Goal: Transaction & Acquisition: Purchase product/service

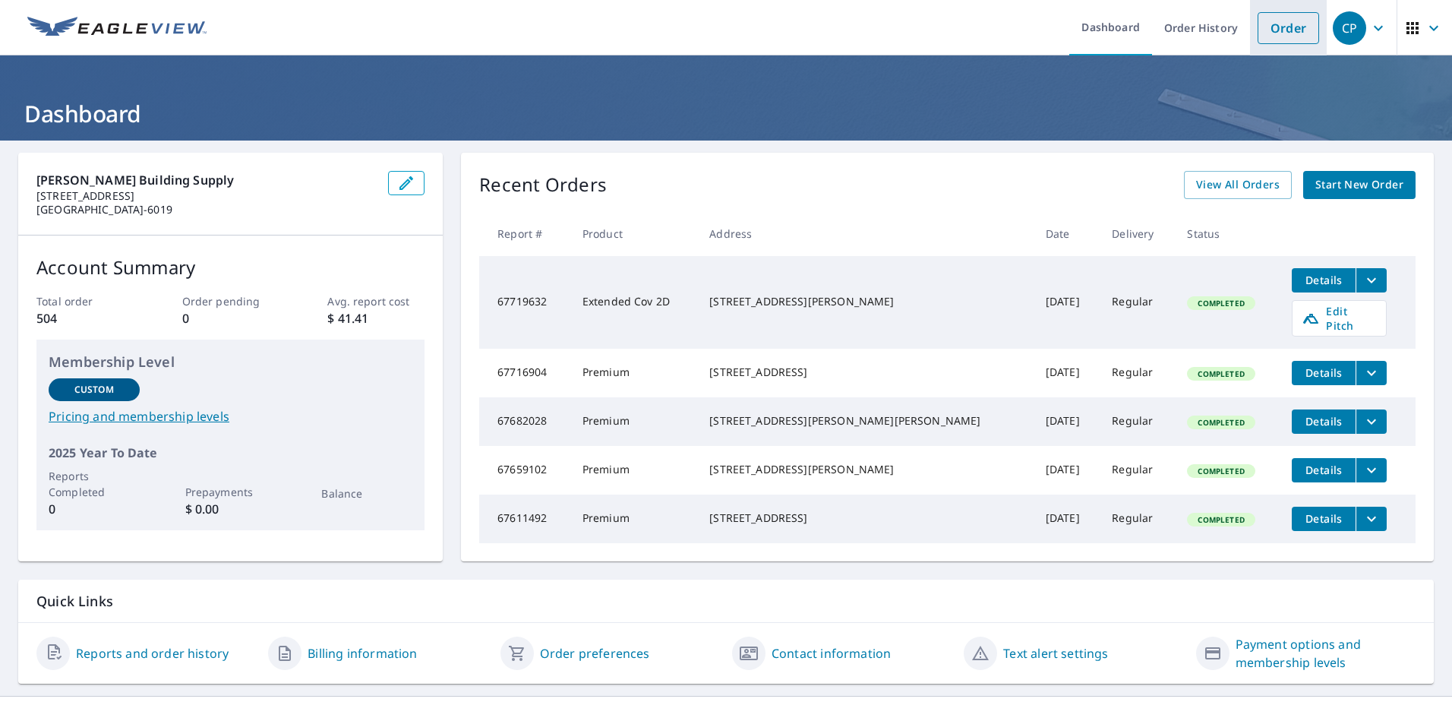
click at [1294, 23] on link "Order" at bounding box center [1287, 28] width 61 height 32
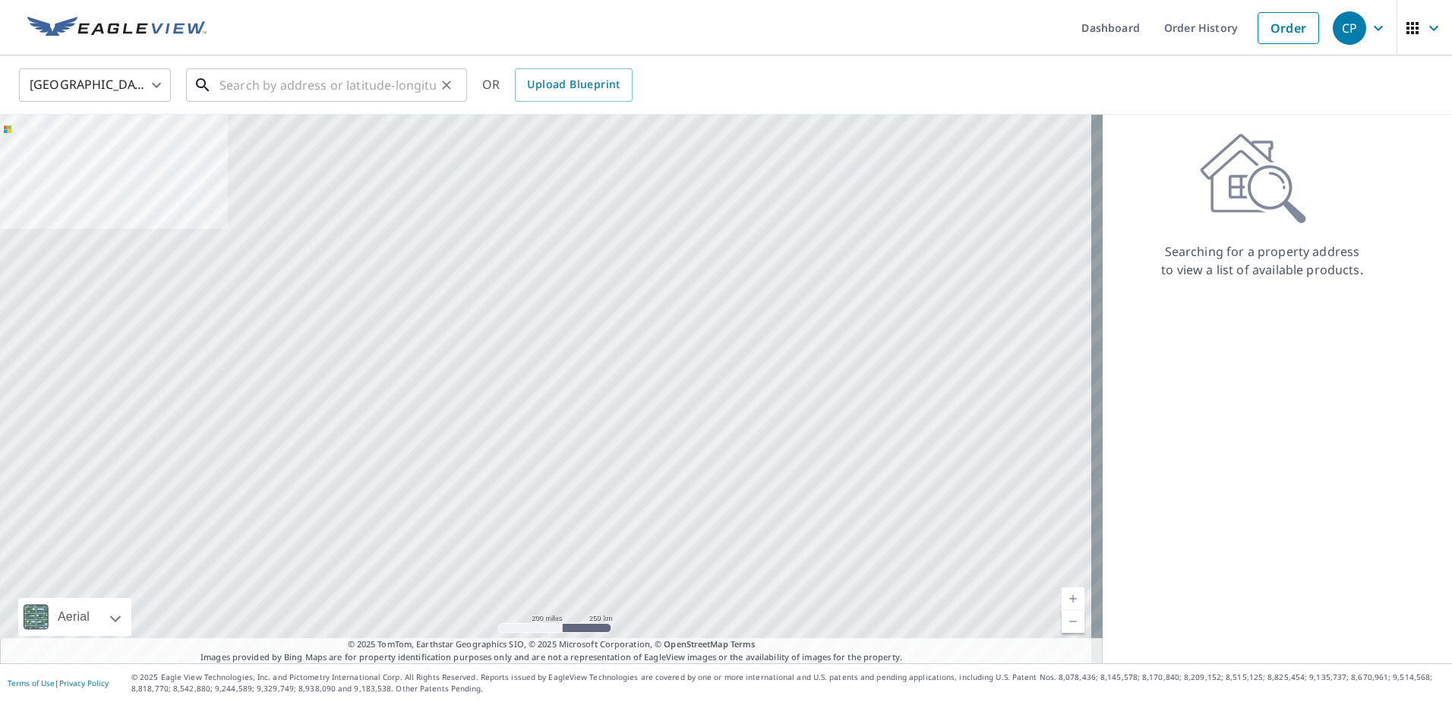
click at [342, 99] on input "text" at bounding box center [327, 85] width 216 height 43
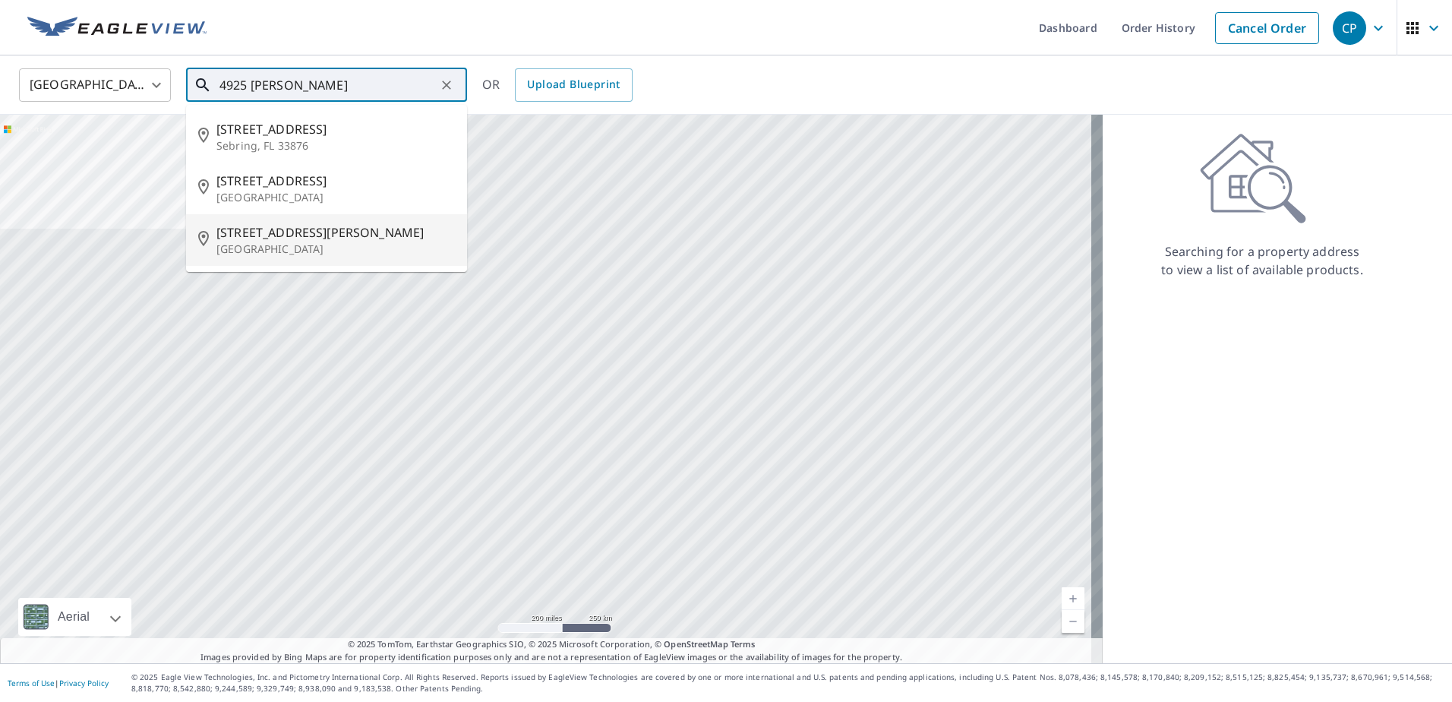
click at [315, 228] on span "[STREET_ADDRESS][PERSON_NAME]" at bounding box center [335, 232] width 238 height 18
type input "[STREET_ADDRESS][PERSON_NAME][PERSON_NAME]"
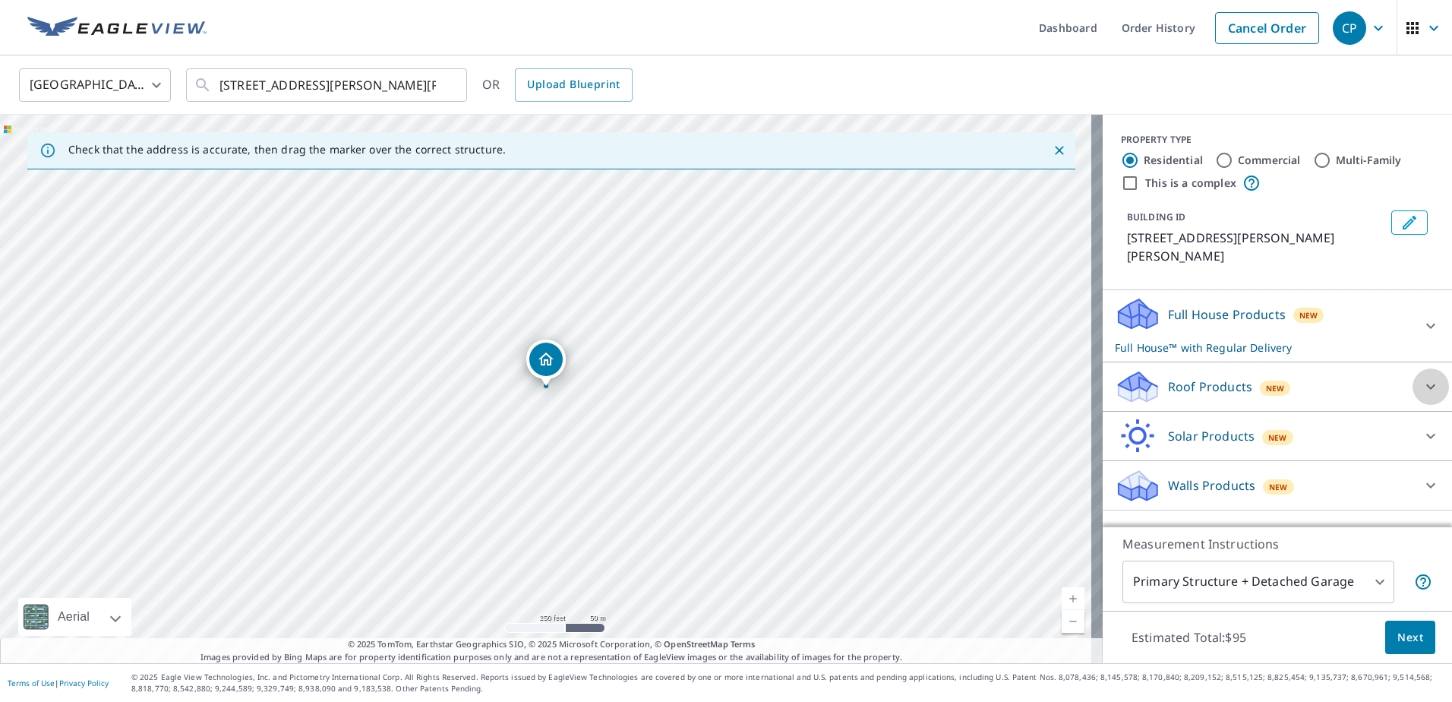
click at [1421, 383] on icon at bounding box center [1430, 386] width 18 height 18
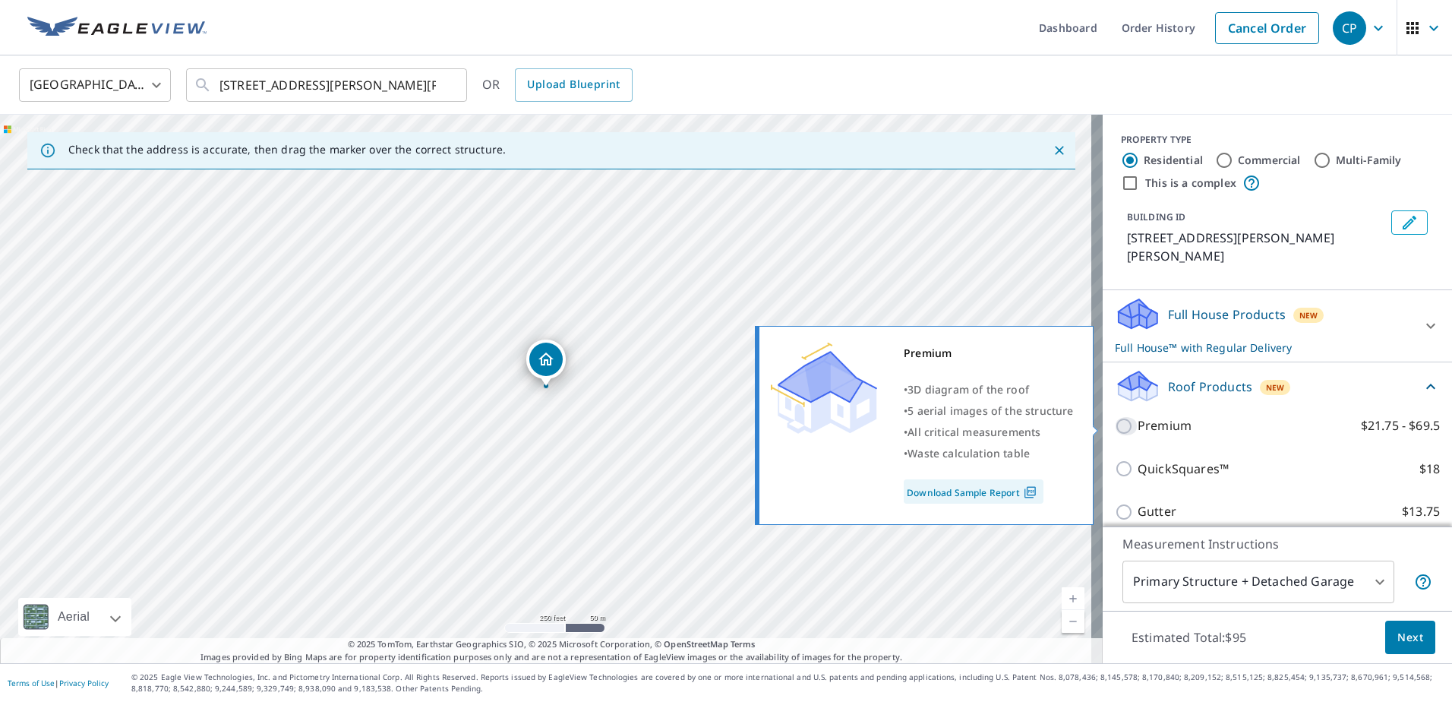
click at [1115, 424] on input "Premium $21.75 - $69.5" at bounding box center [1126, 426] width 23 height 18
checkbox input "true"
checkbox input "false"
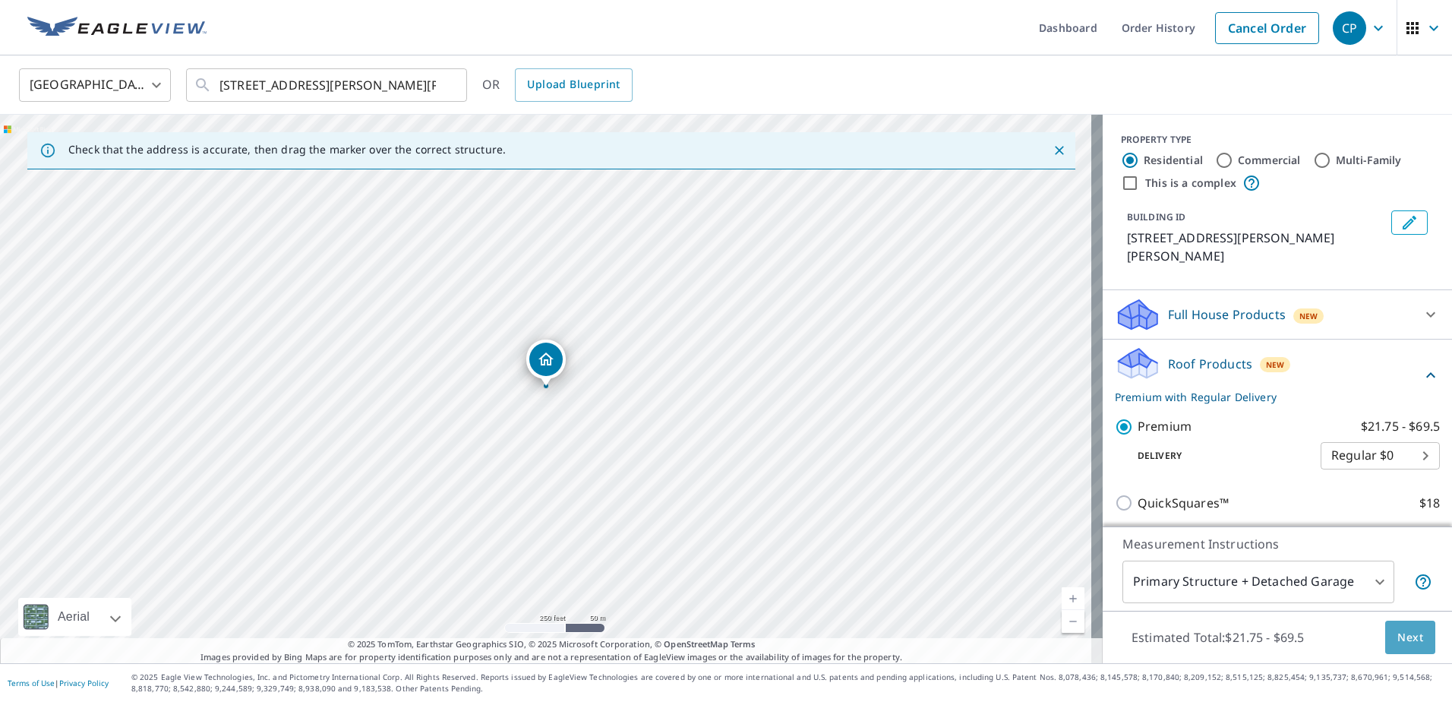
click at [1397, 638] on span "Next" at bounding box center [1410, 637] width 26 height 19
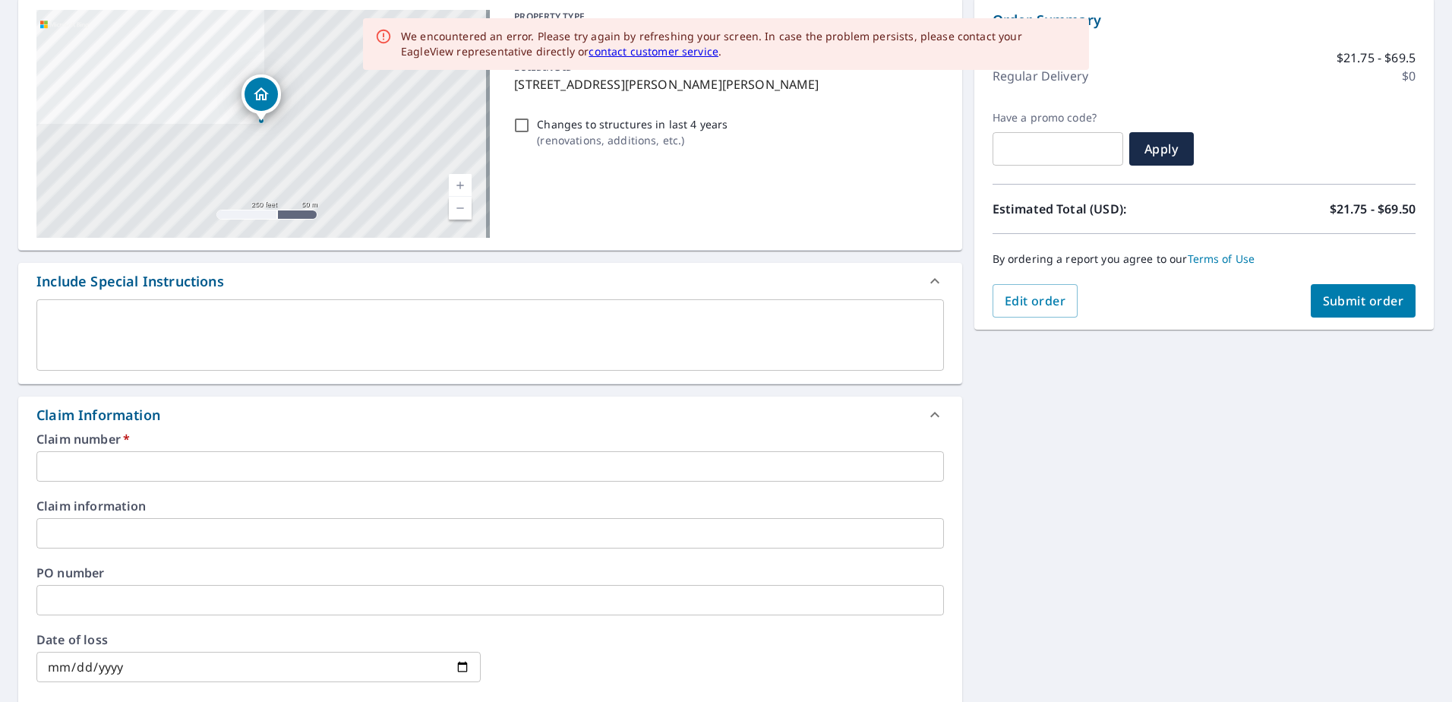
scroll to position [152, 0]
click at [217, 469] on input "text" at bounding box center [489, 469] width 907 height 30
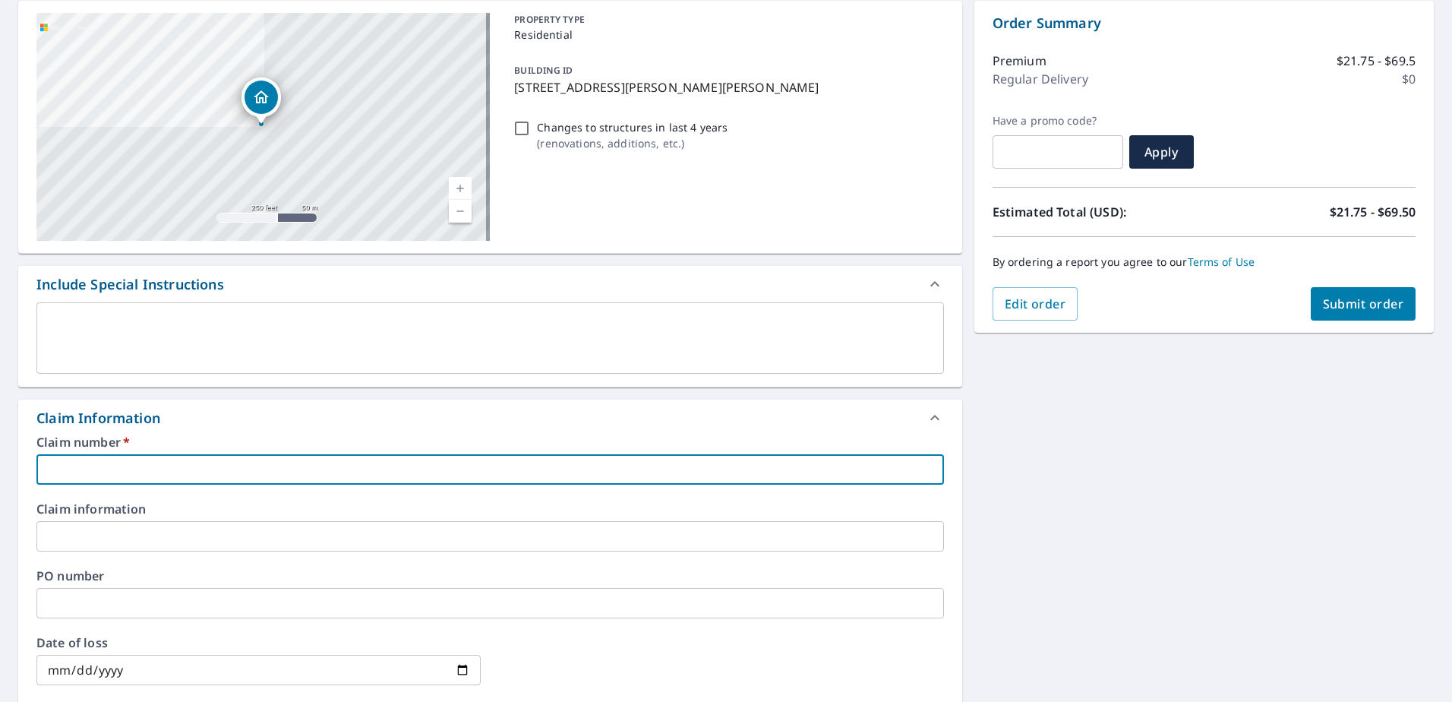
type input "7"
checkbox input "true"
type input "79"
checkbox input "true"
type input "793"
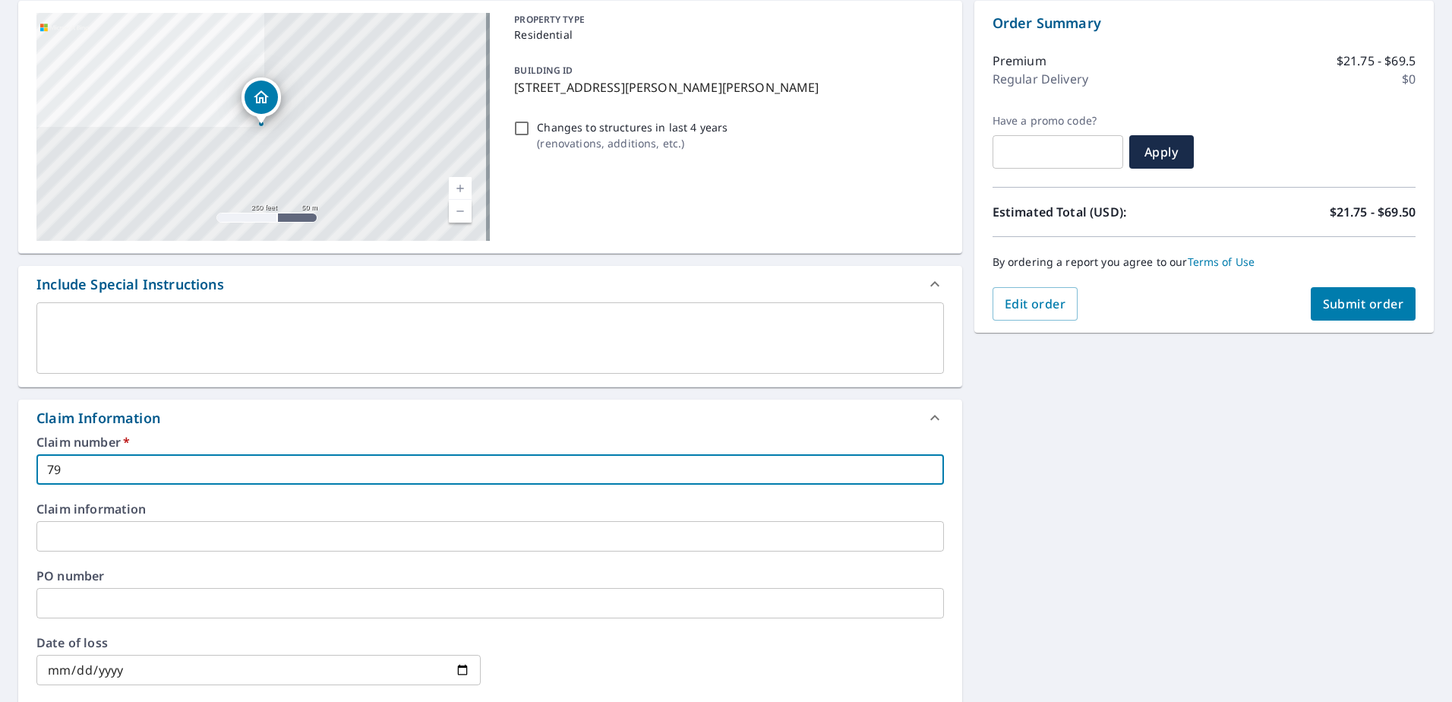
checkbox input "true"
type input "7938"
checkbox input "true"
type input "79380"
checkbox input "true"
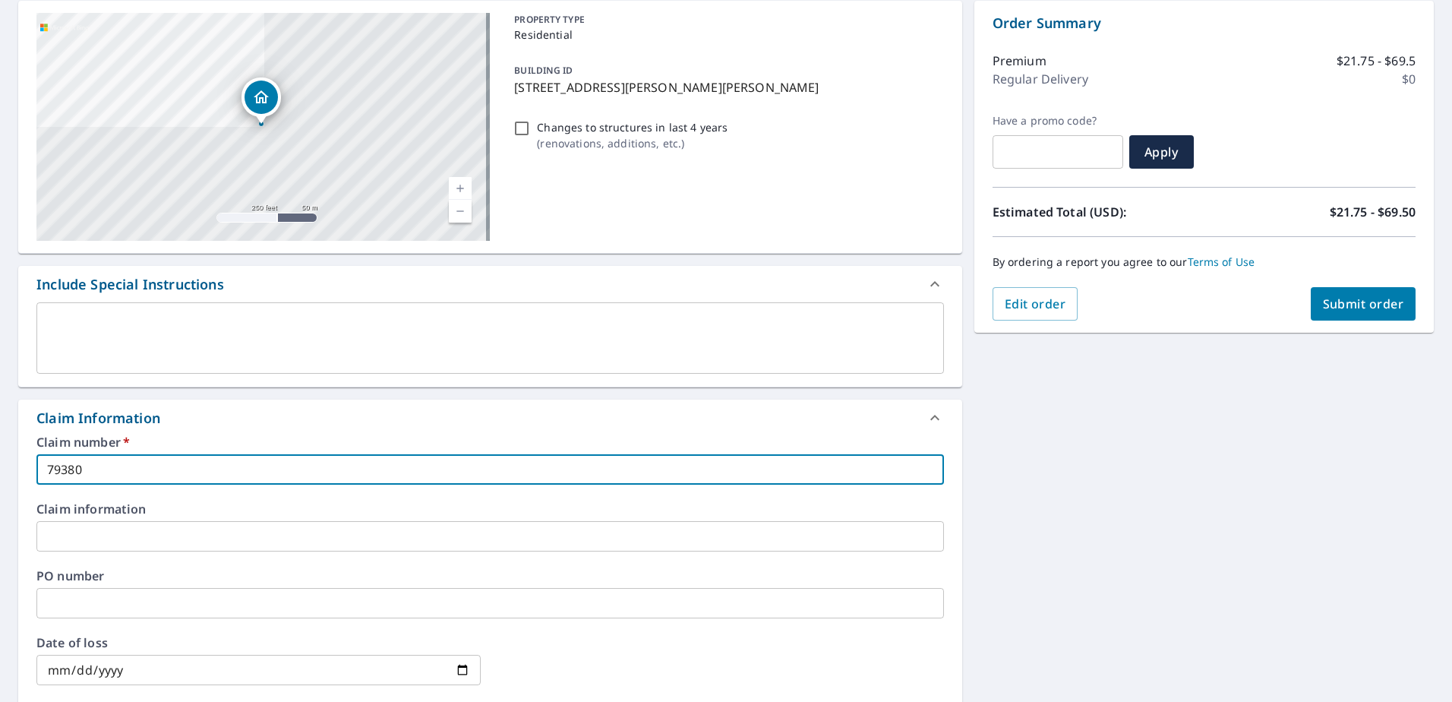
type input "793807"
checkbox input "true"
type input "7938076"
checkbox input "true"
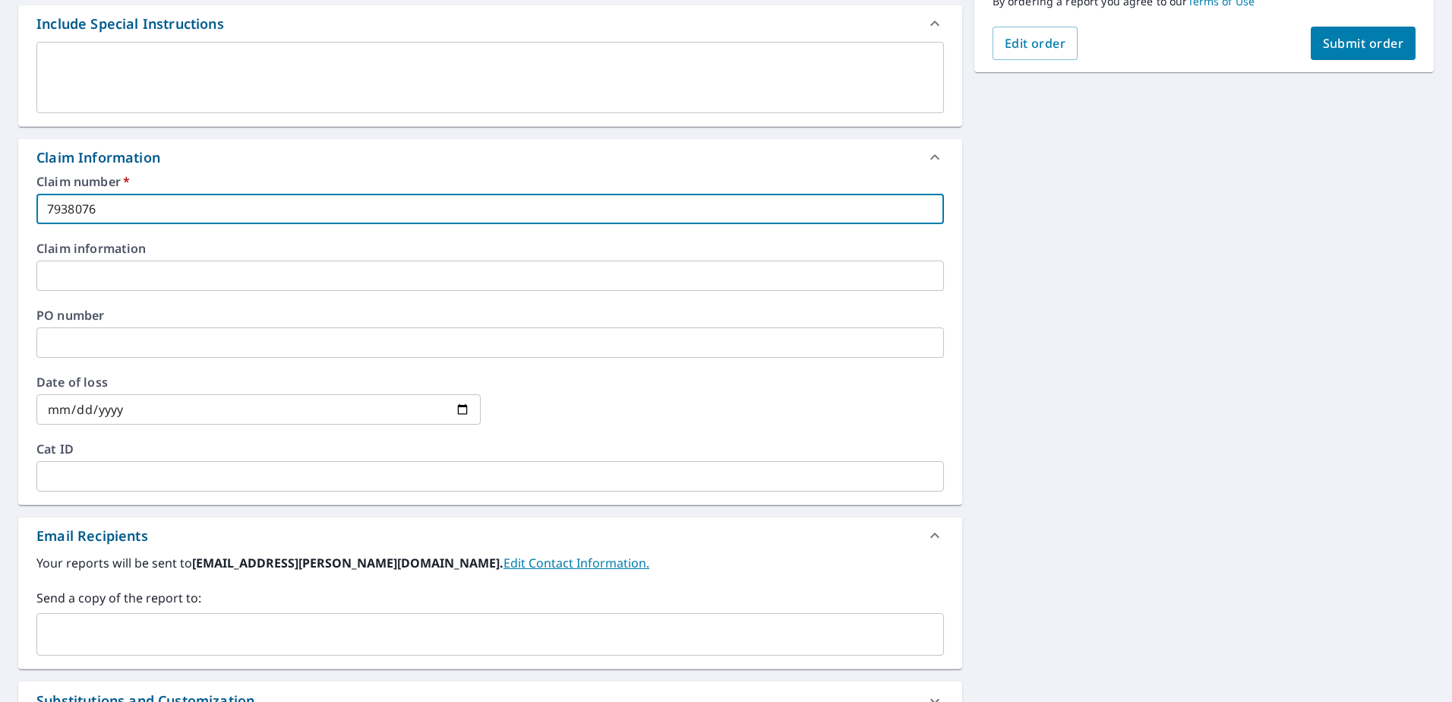
scroll to position [531, 0]
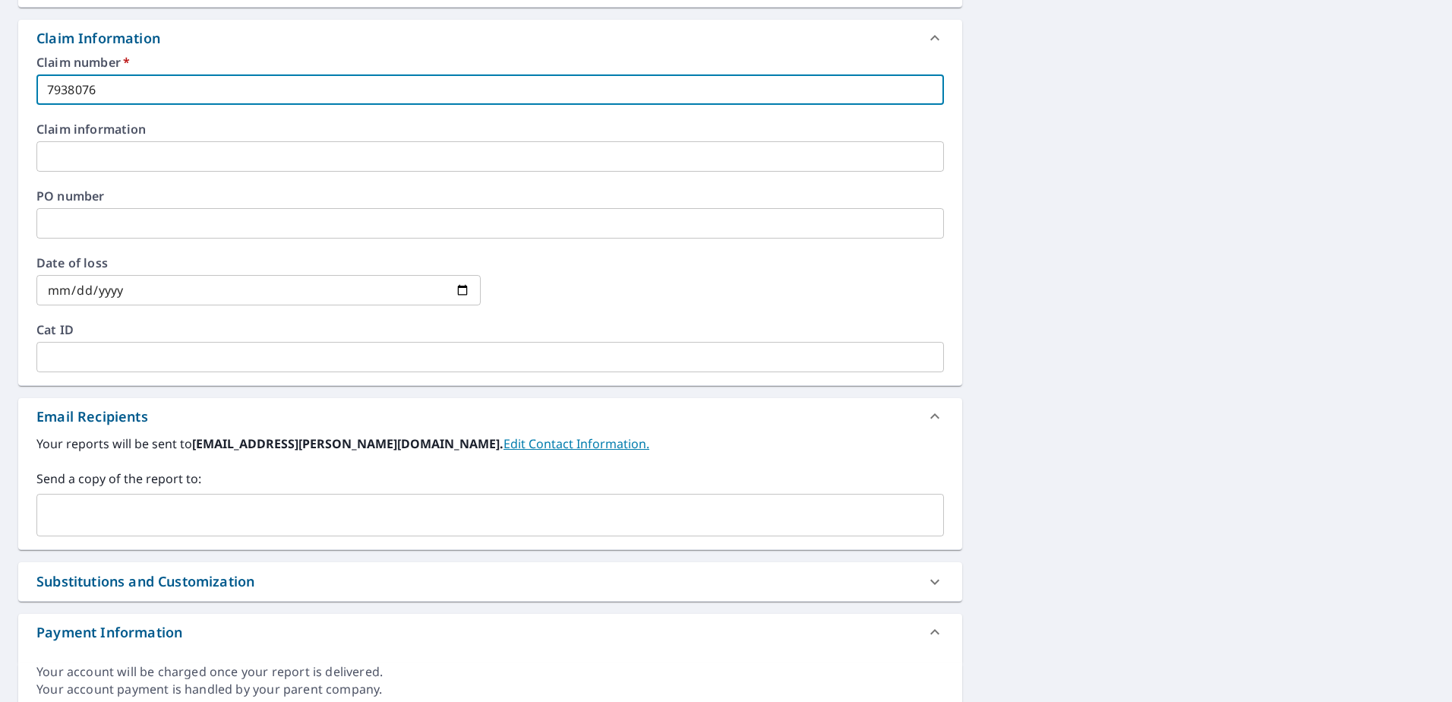
type input "7938076"
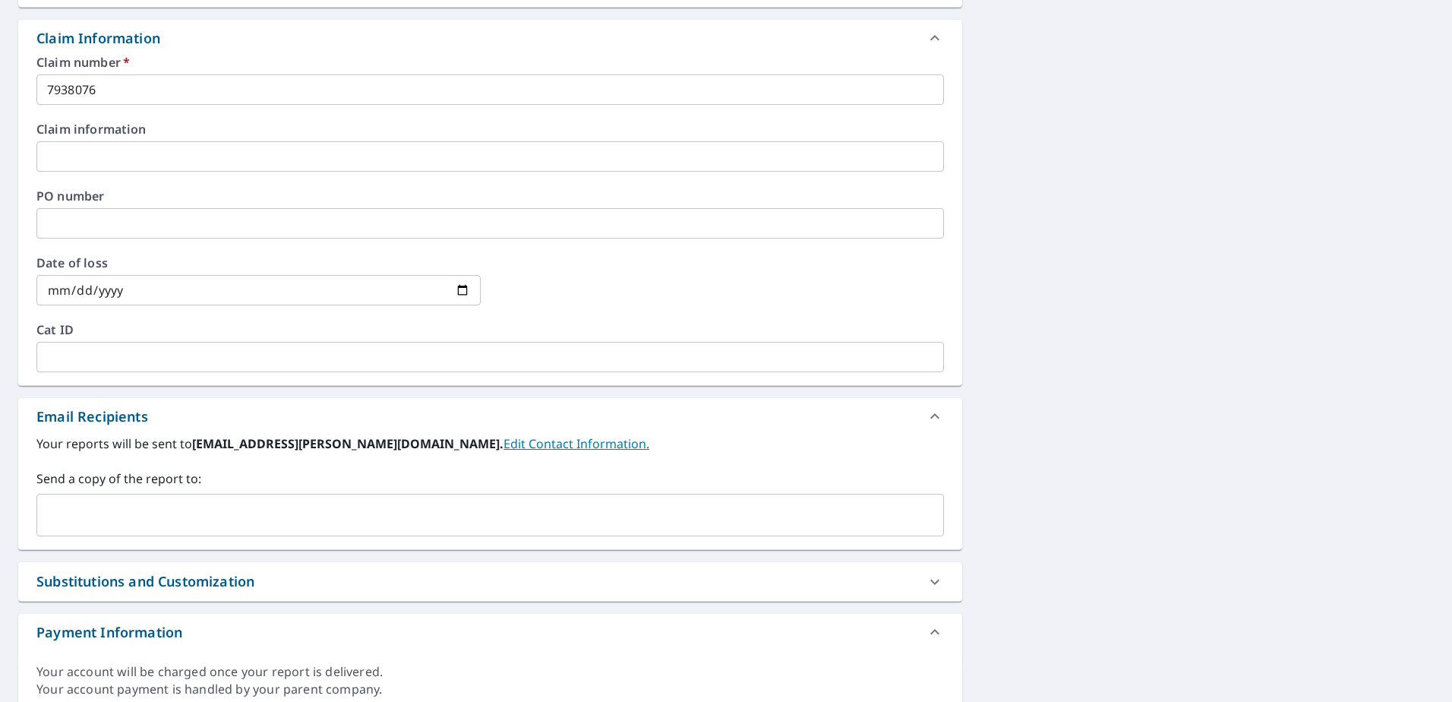
drag, startPoint x: 152, startPoint y: 491, endPoint x: 121, endPoint y: 519, distance: 40.9
click at [121, 519] on input "text" at bounding box center [478, 514] width 871 height 29
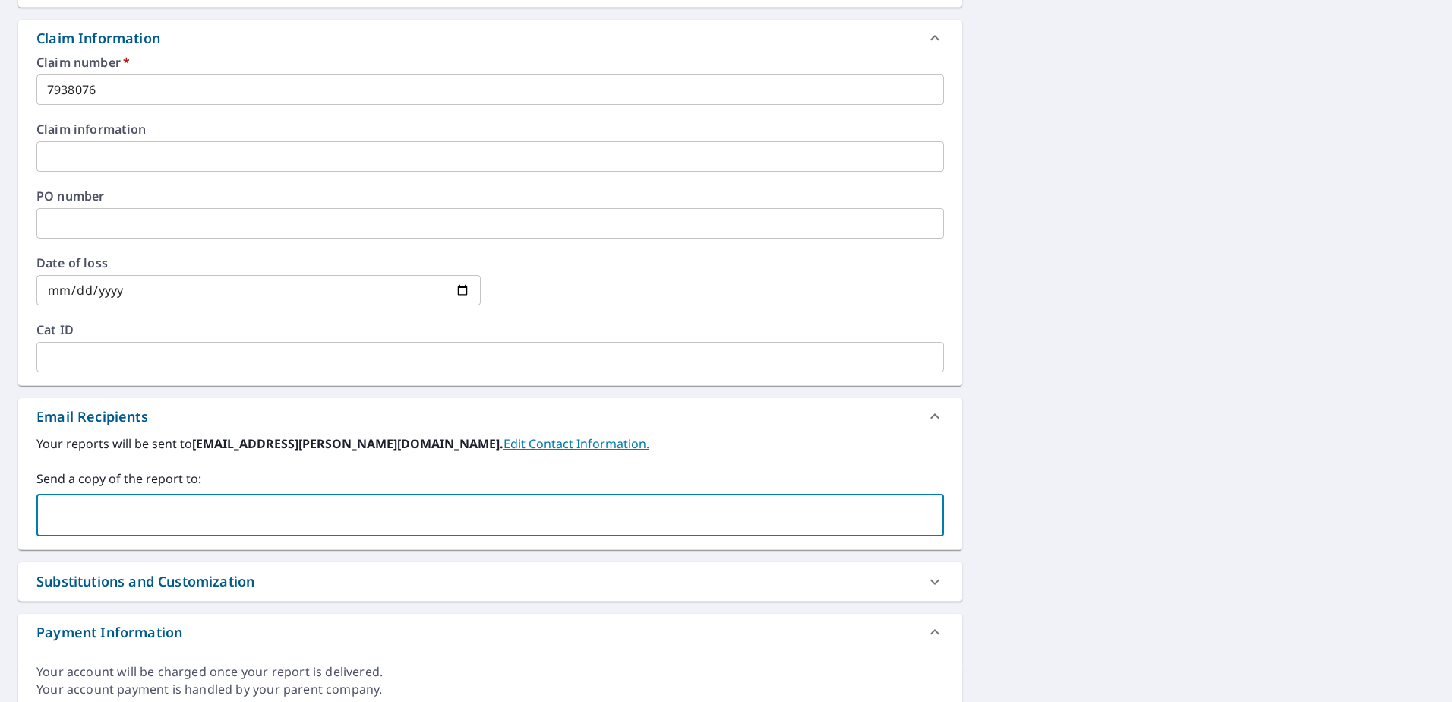
paste input "[PERSON_NAME][EMAIL_ADDRESS][DOMAIN_NAME]"
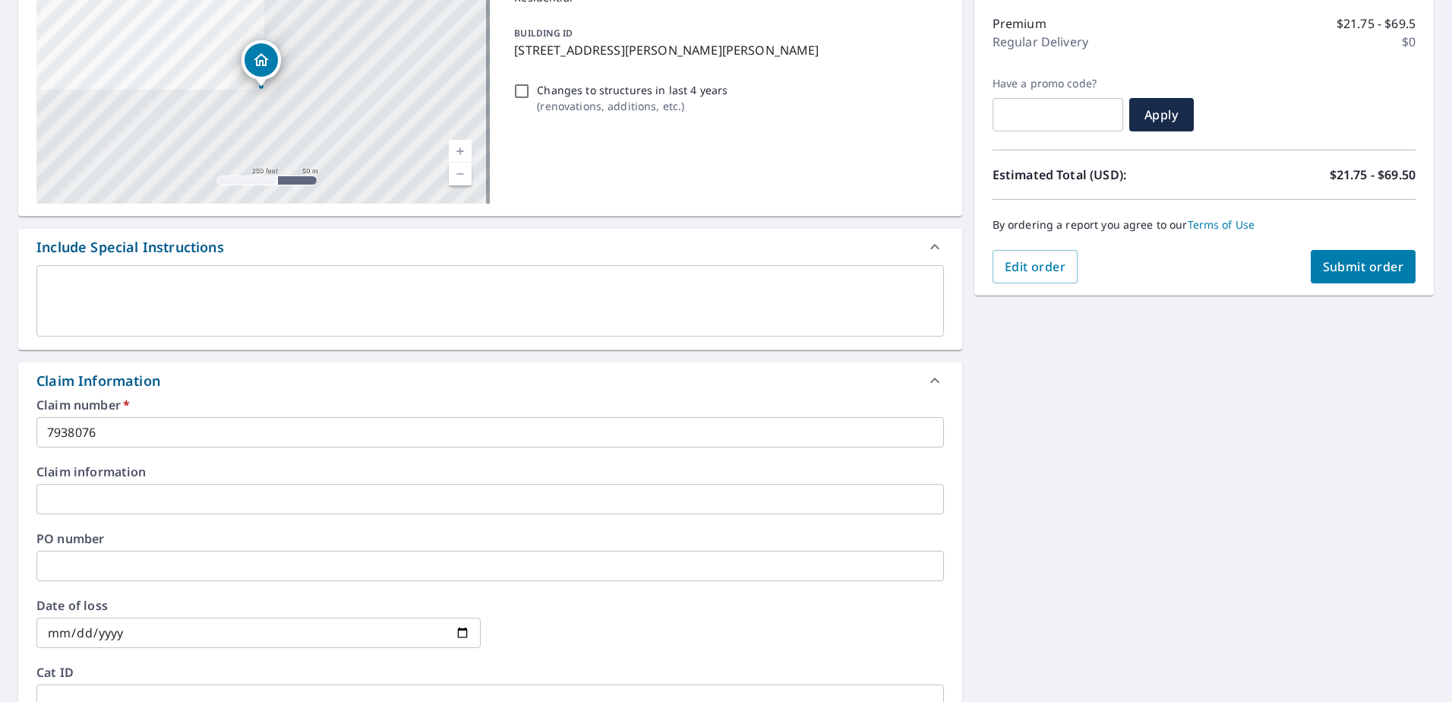
scroll to position [228, 0]
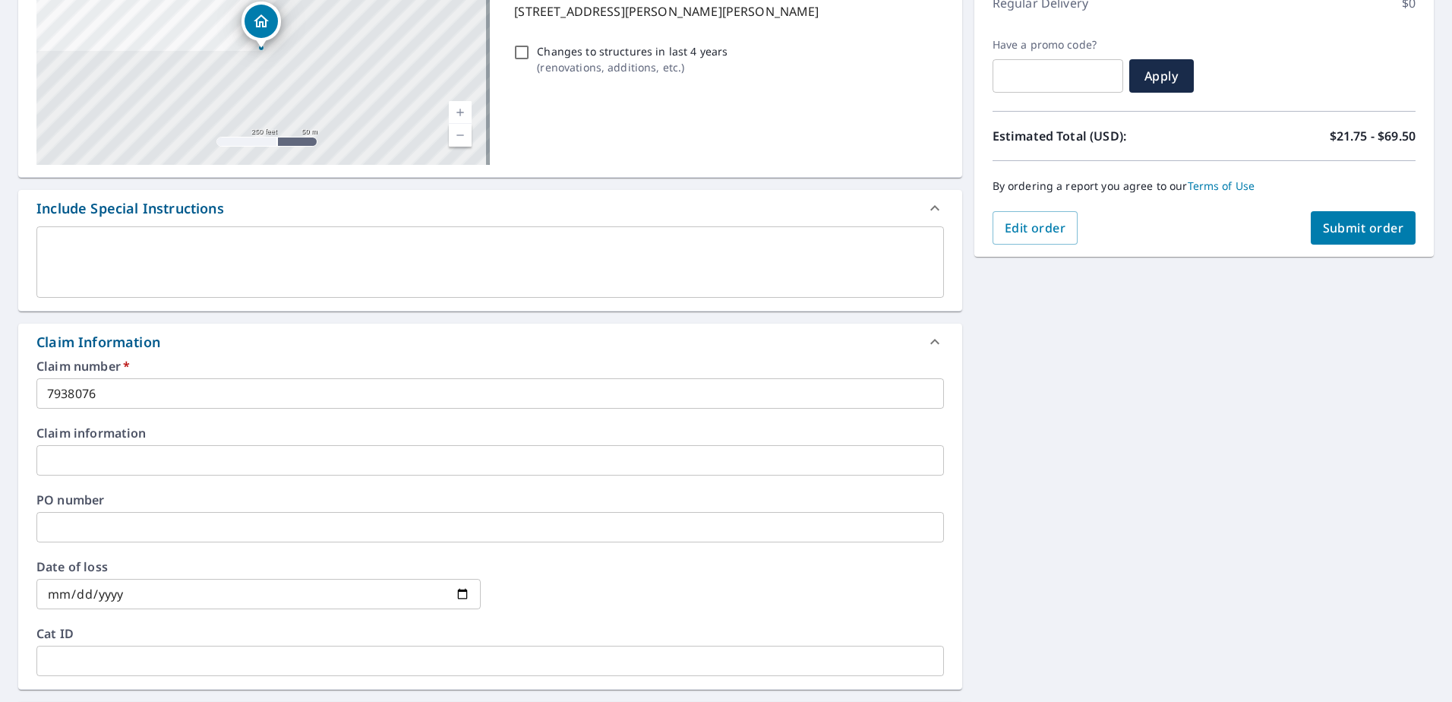
type input "[PERSON_NAME][EMAIL_ADDRESS][DOMAIN_NAME]"
click at [1358, 229] on span "Submit order" at bounding box center [1363, 227] width 81 height 17
checkbox input "true"
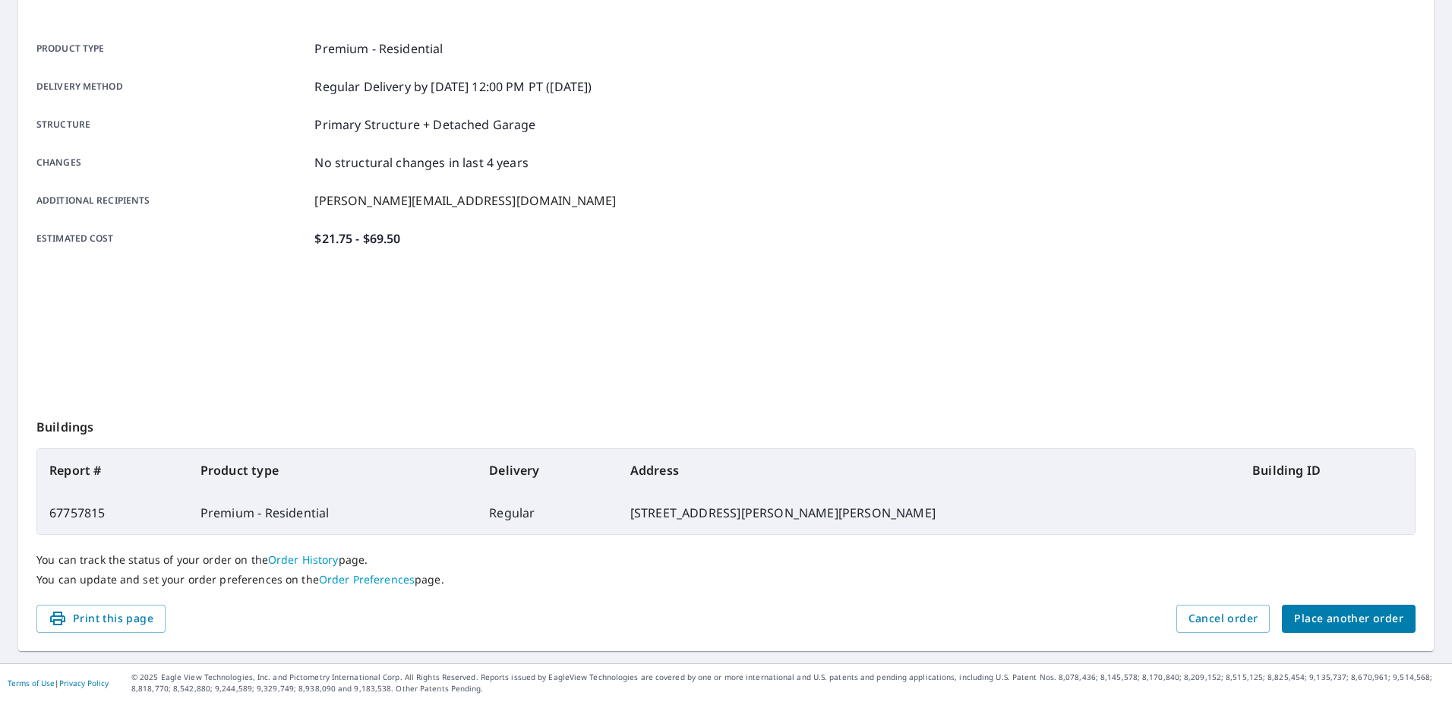
scroll to position [192, 0]
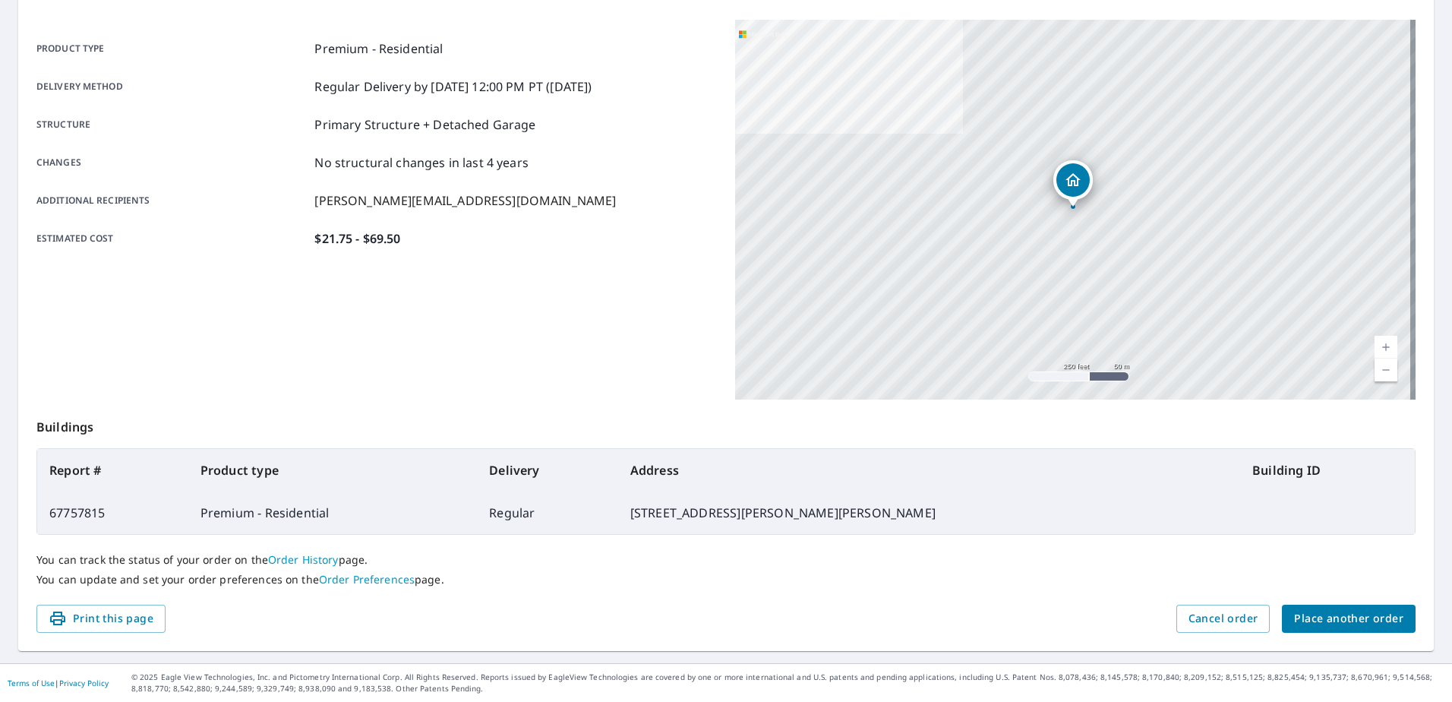
click at [1326, 616] on span "Place another order" at bounding box center [1348, 618] width 109 height 19
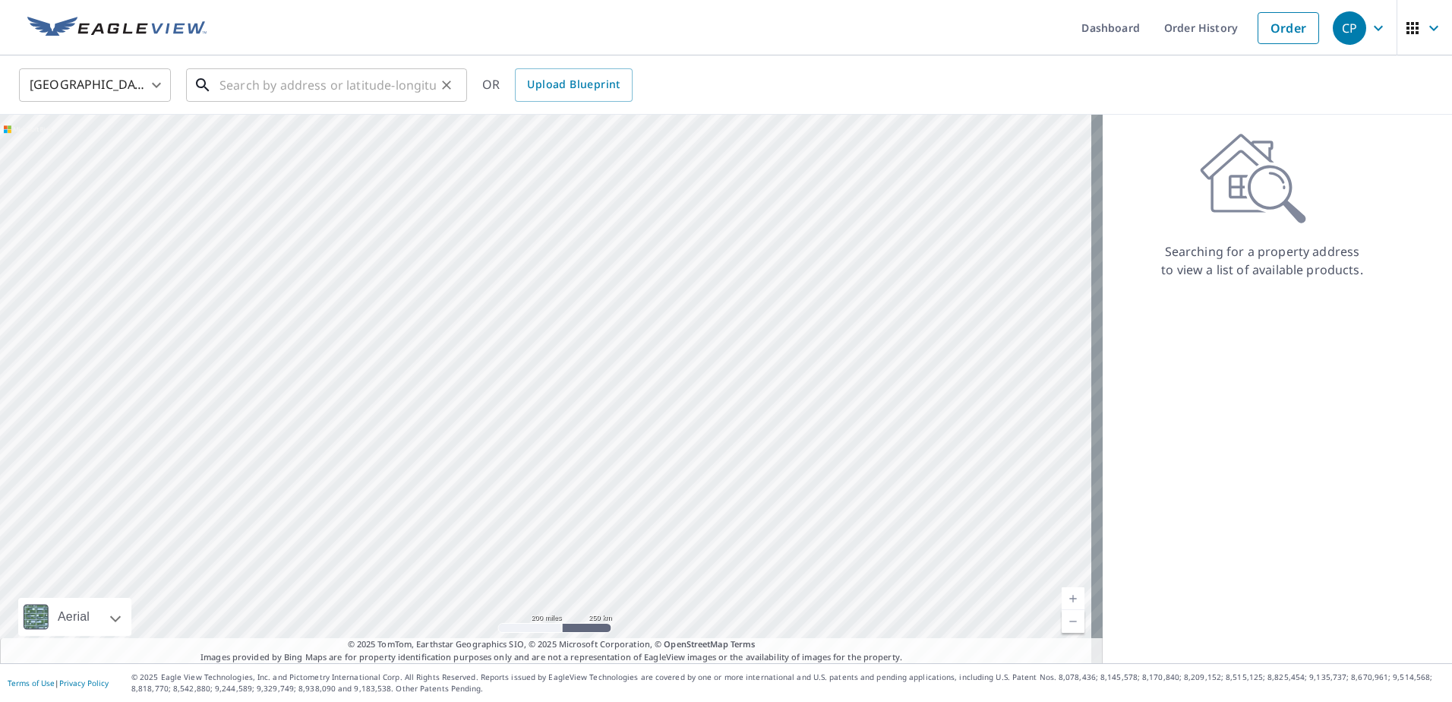
click at [371, 87] on input "text" at bounding box center [327, 85] width 216 height 43
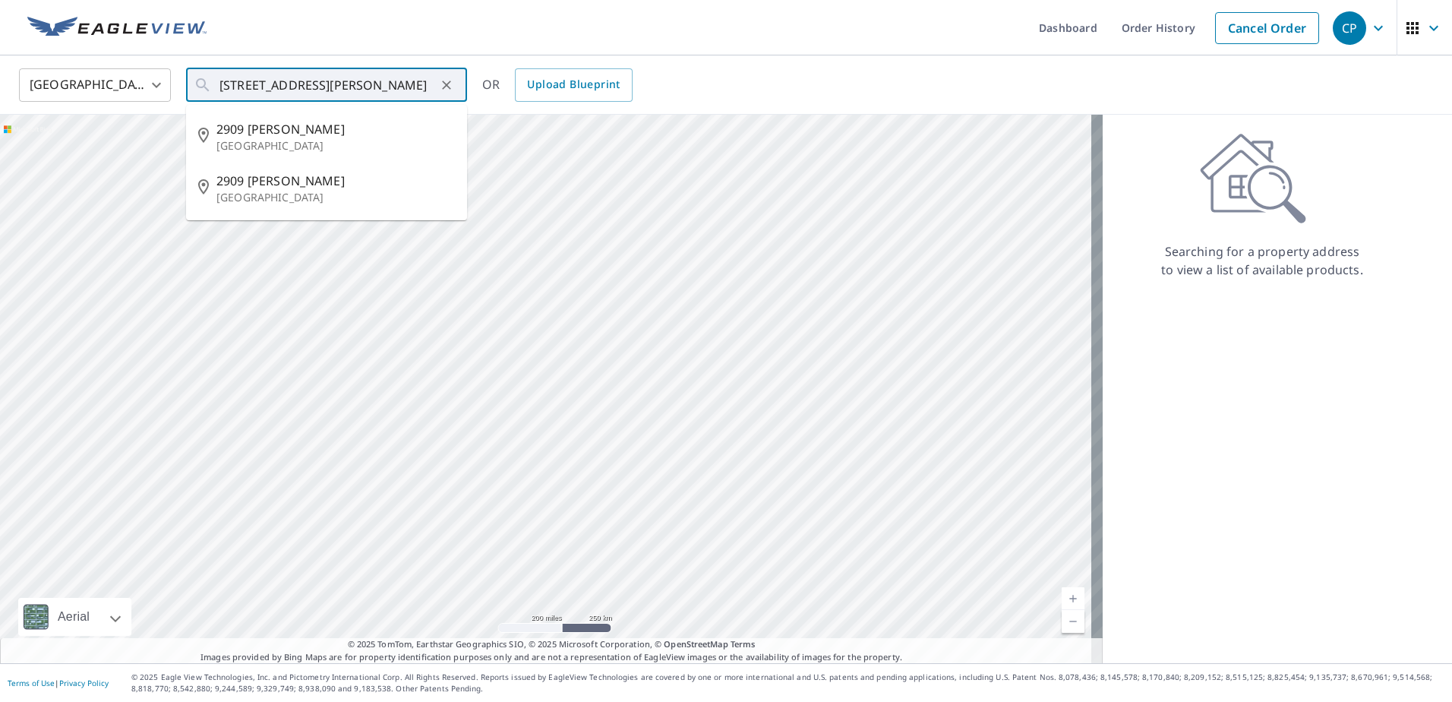
type input "[STREET_ADDRESS][PERSON_NAME][PERSON_NAME]"
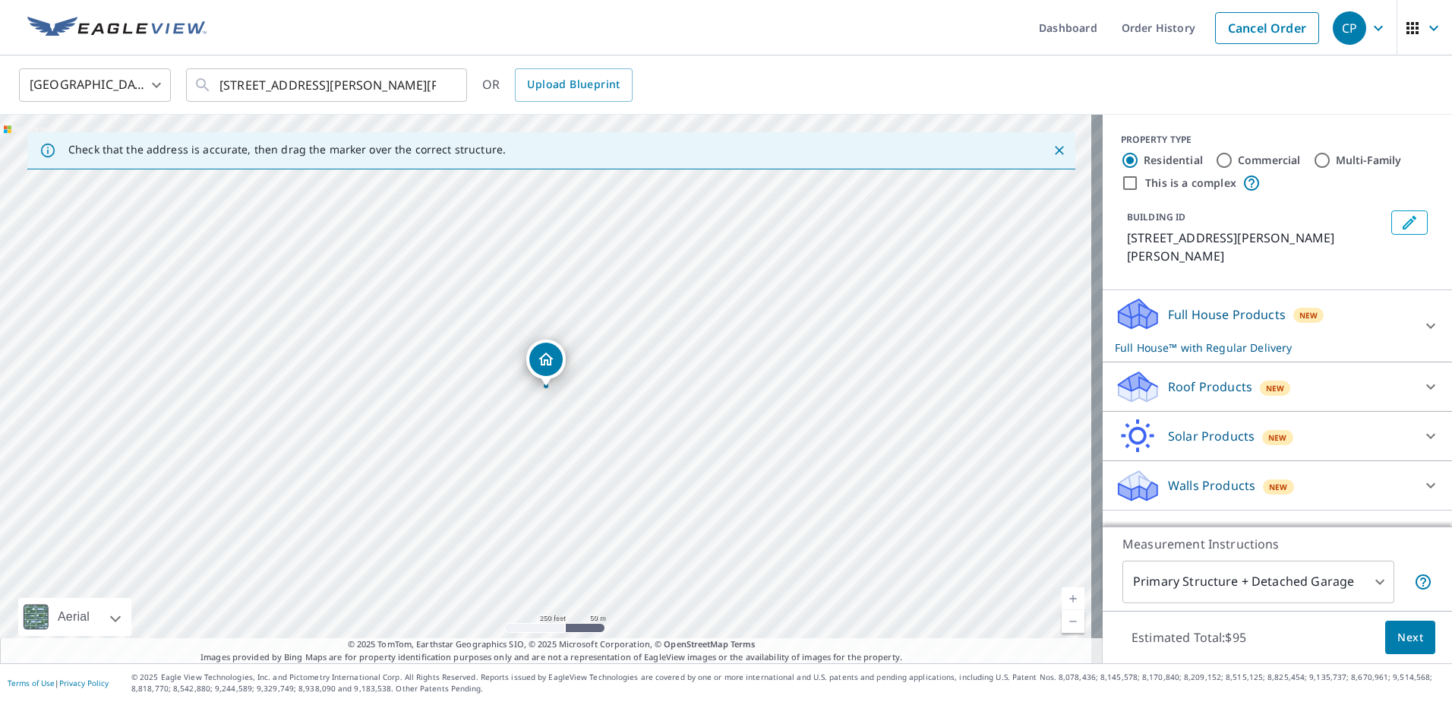
click at [1425, 377] on icon at bounding box center [1430, 386] width 18 height 18
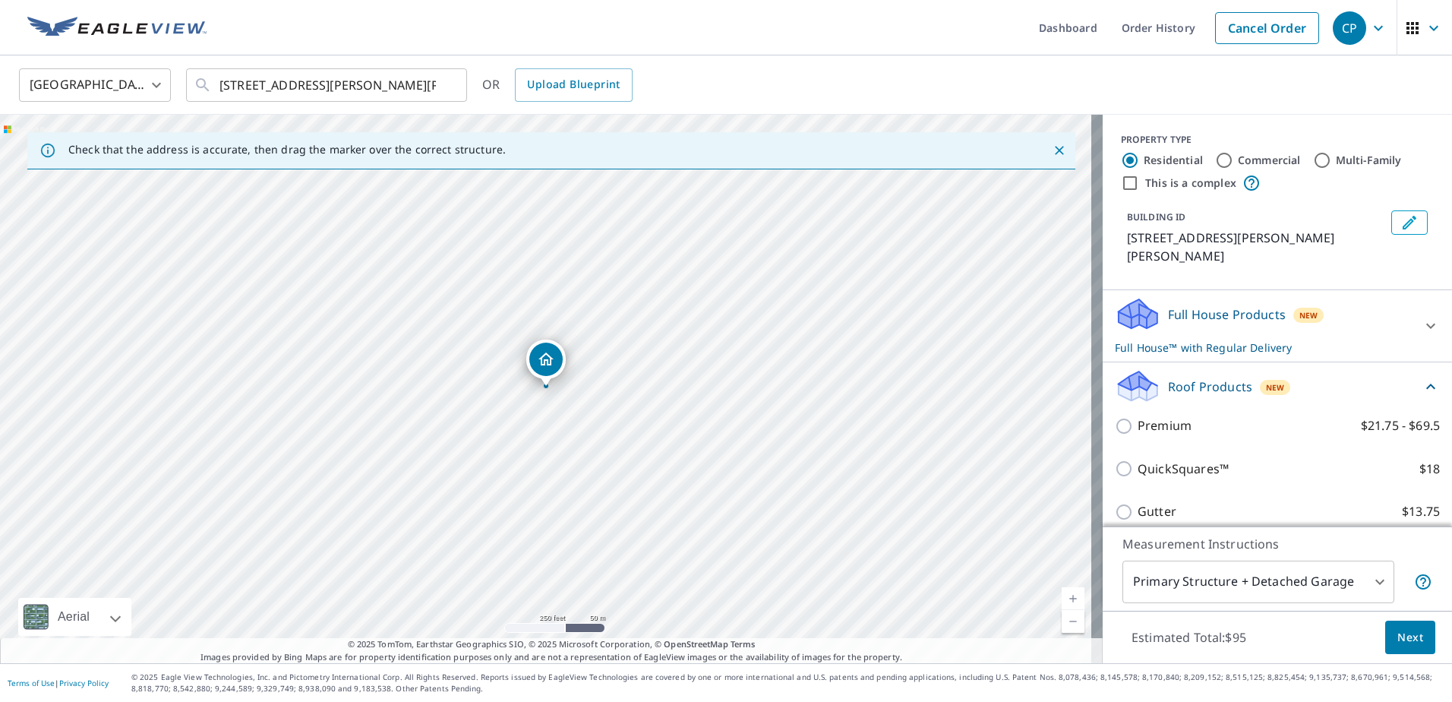
click at [1152, 404] on div "Premium $21.75 - $69.5" at bounding box center [1277, 425] width 325 height 43
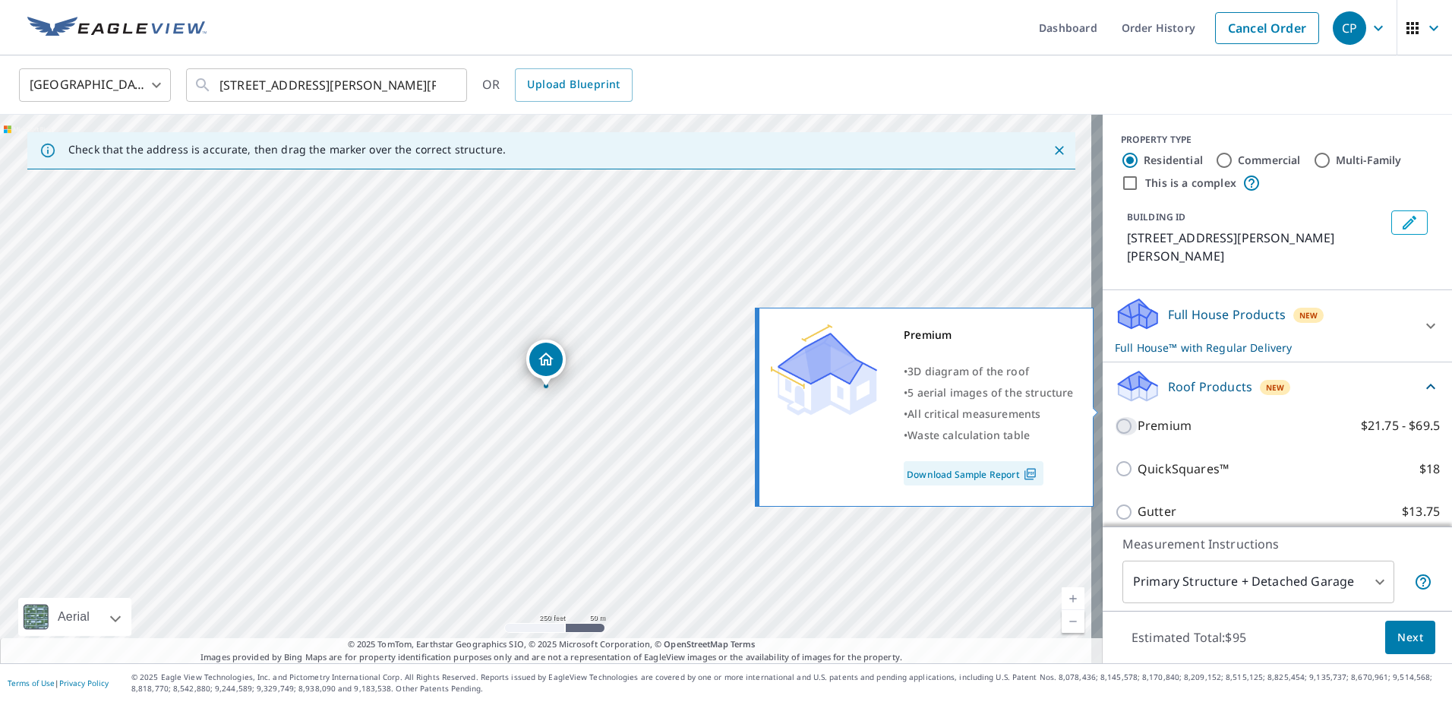
click at [1118, 417] on input "Premium $21.75 - $69.5" at bounding box center [1126, 426] width 23 height 18
checkbox input "true"
checkbox input "false"
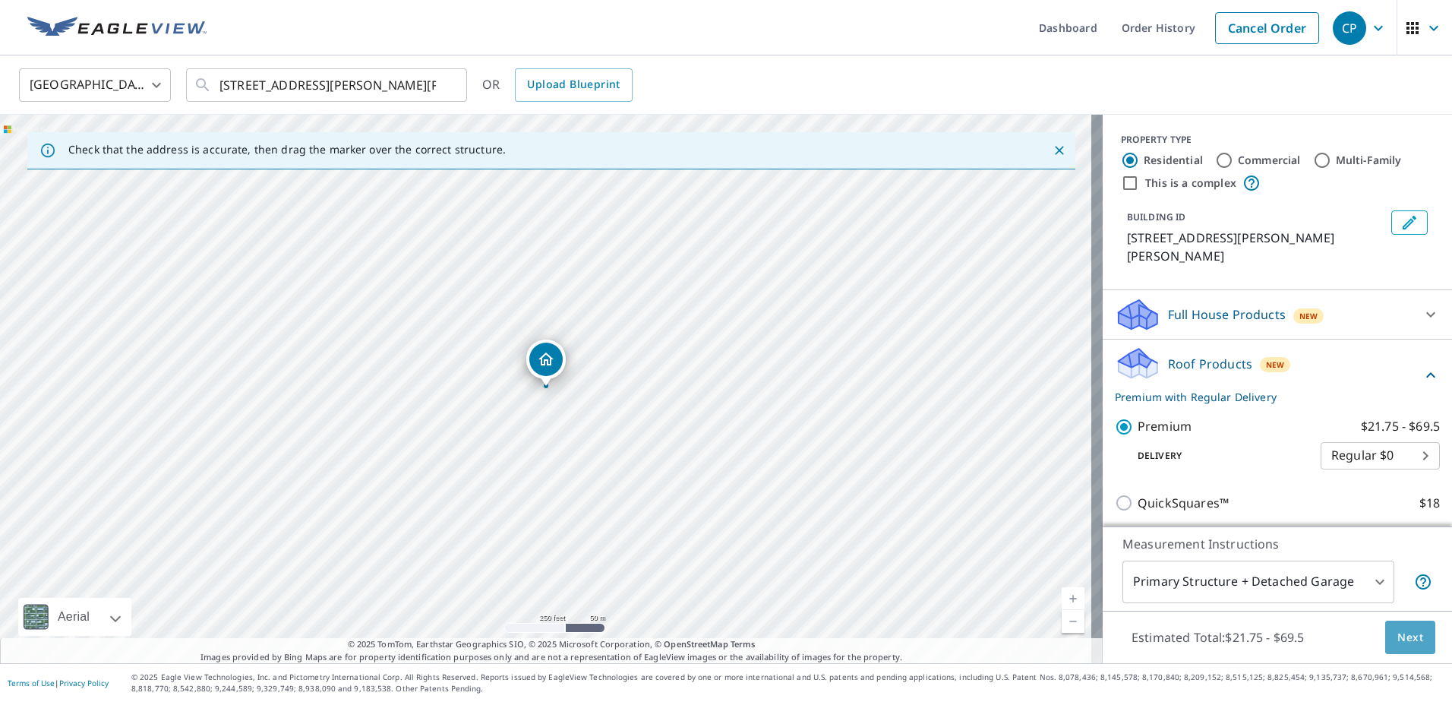
click at [1397, 635] on span "Next" at bounding box center [1410, 637] width 26 height 19
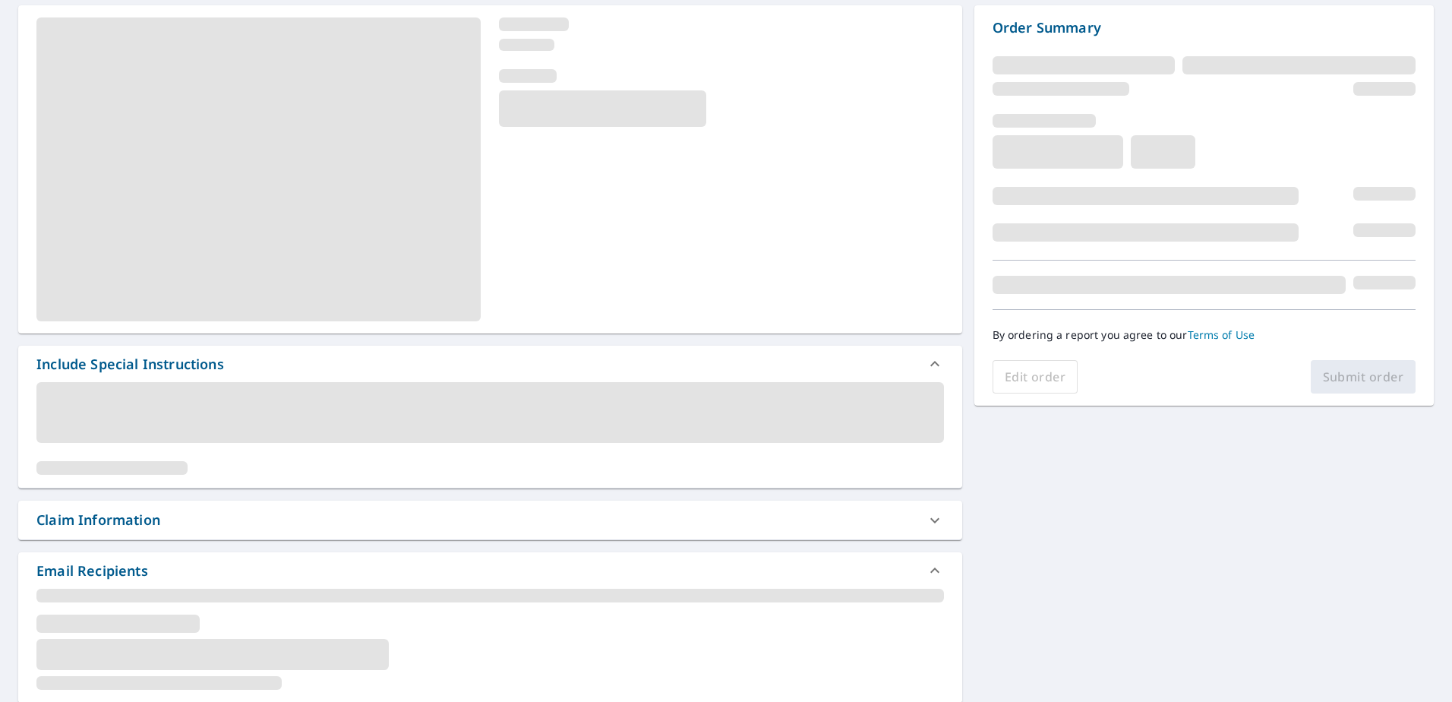
scroll to position [152, 0]
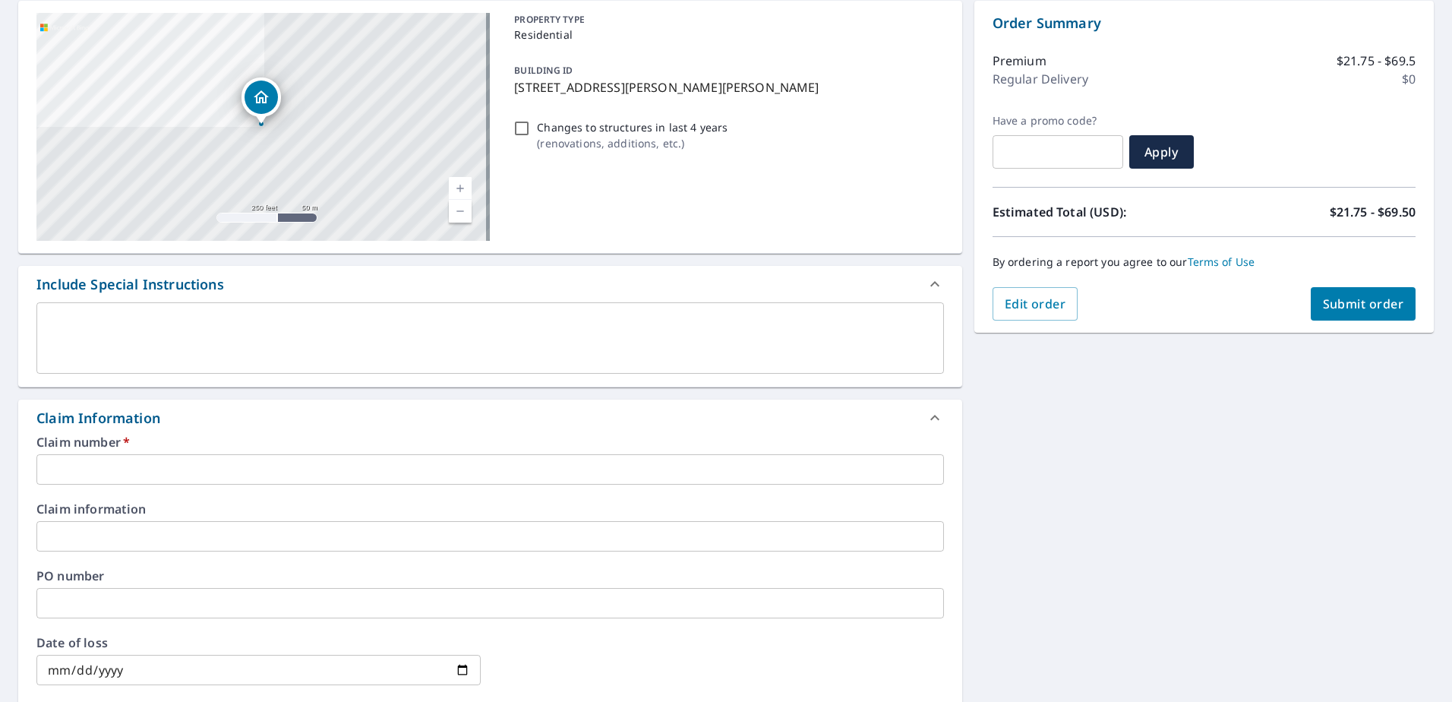
click at [131, 475] on input "text" at bounding box center [489, 469] width 907 height 30
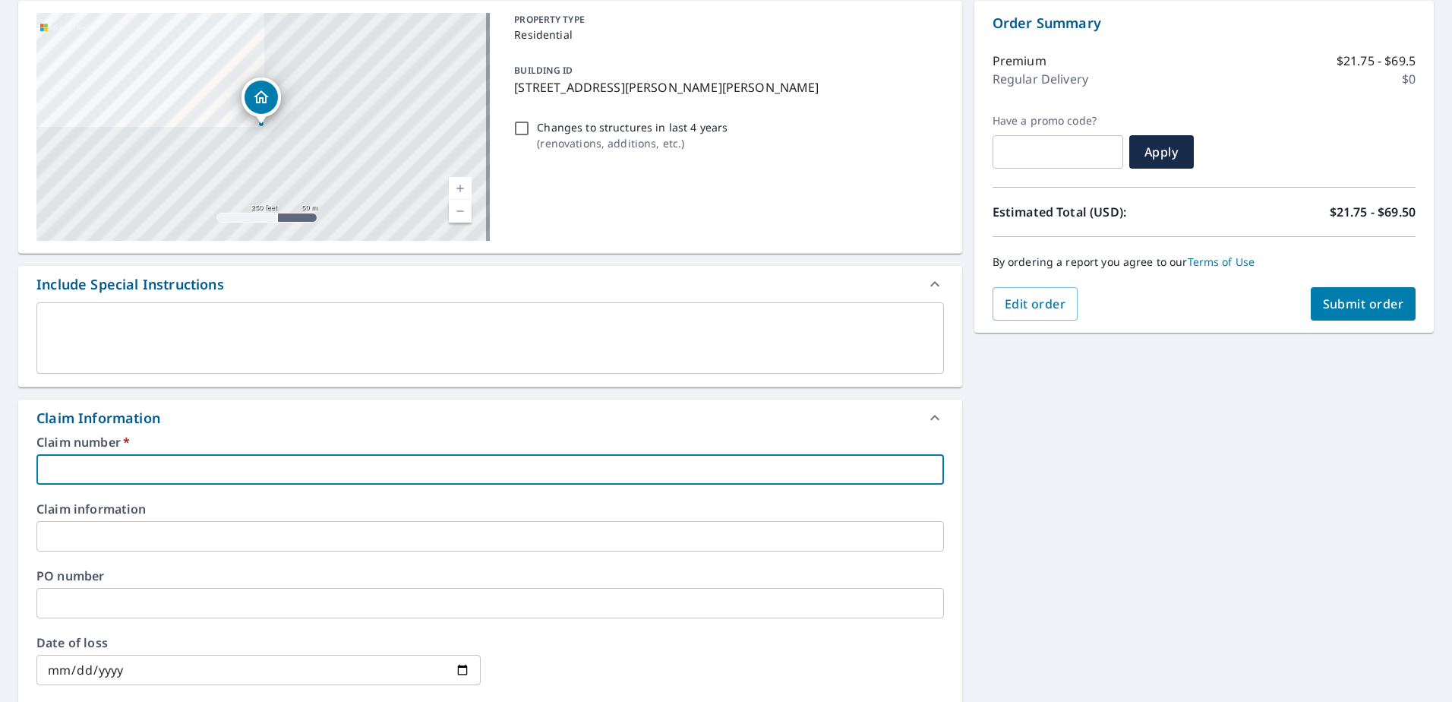
type input "7"
checkbox input "true"
type input "79"
checkbox input "true"
type input "793"
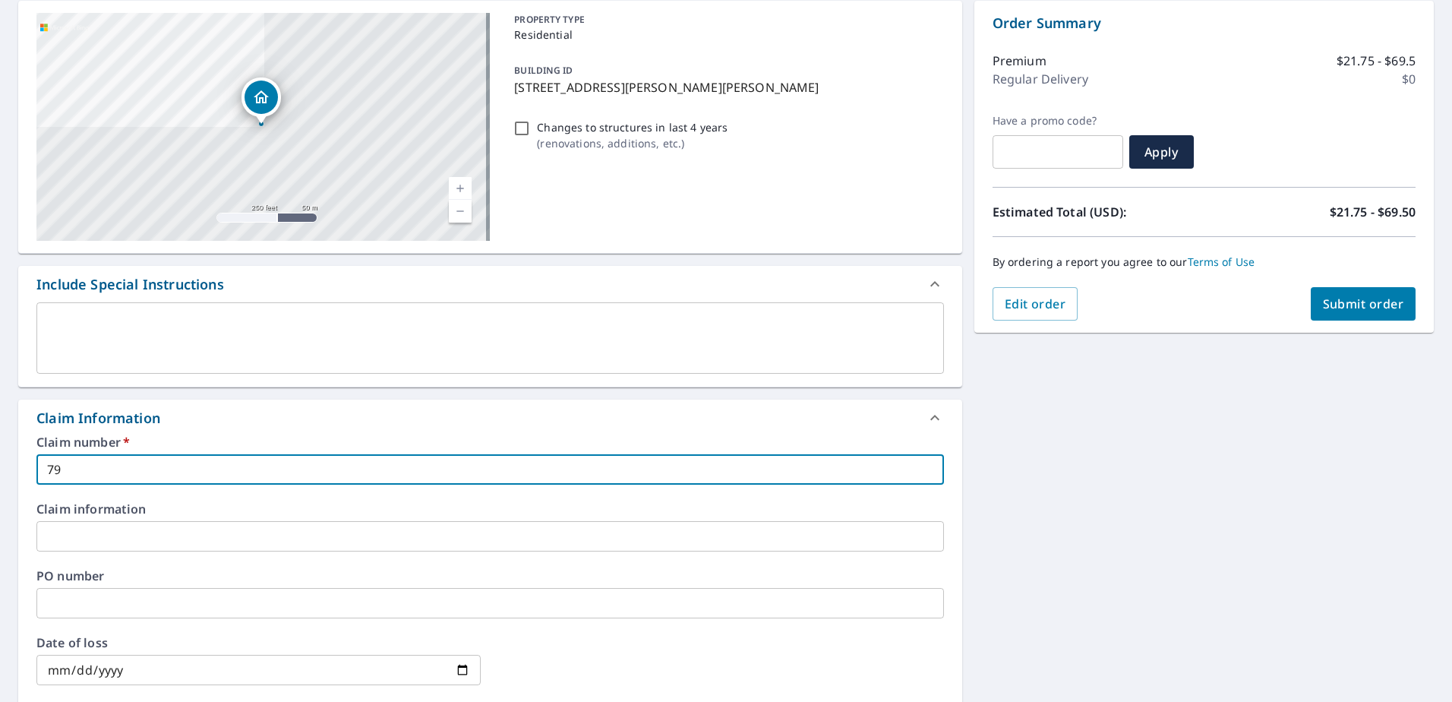
checkbox input "true"
type input "7938"
checkbox input "true"
type input "79380"
checkbox input "true"
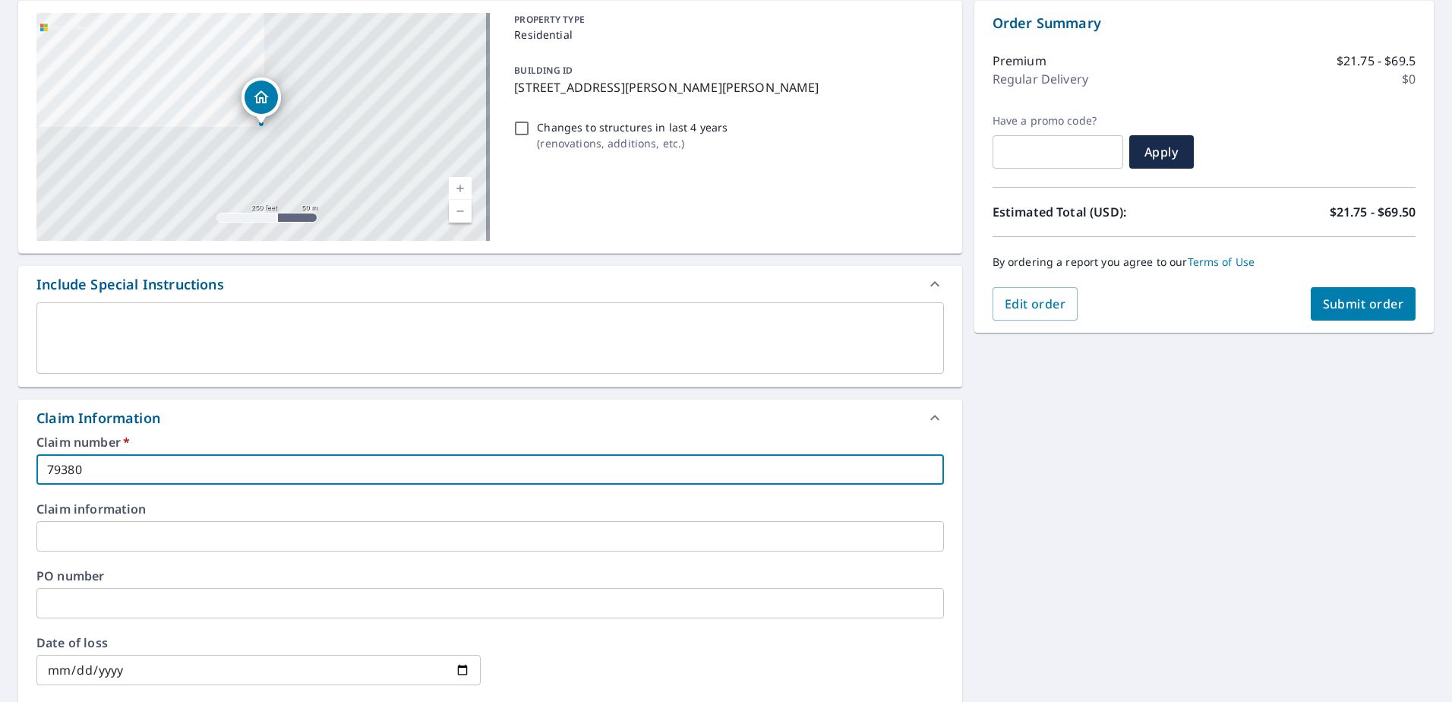
type input "793807"
checkbox input "true"
type input "7938070"
checkbox input "true"
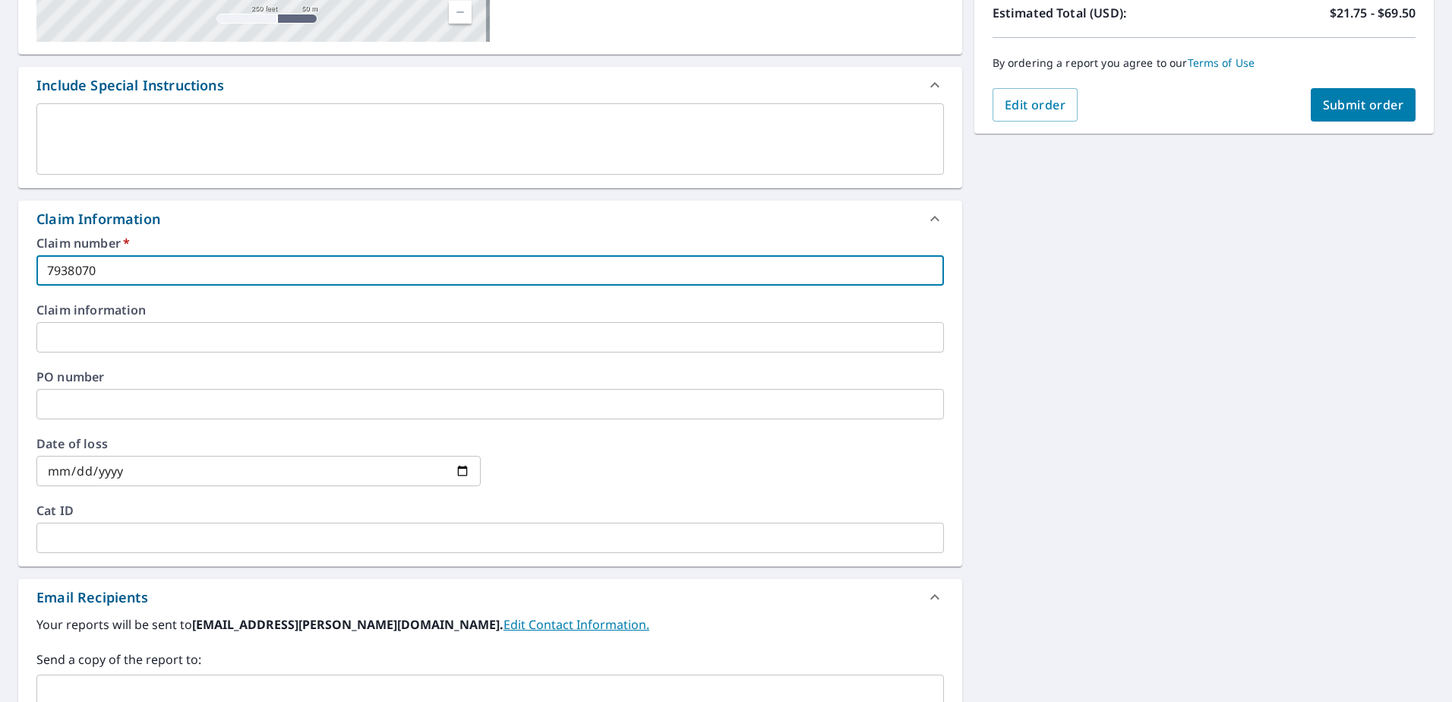
scroll to position [531, 0]
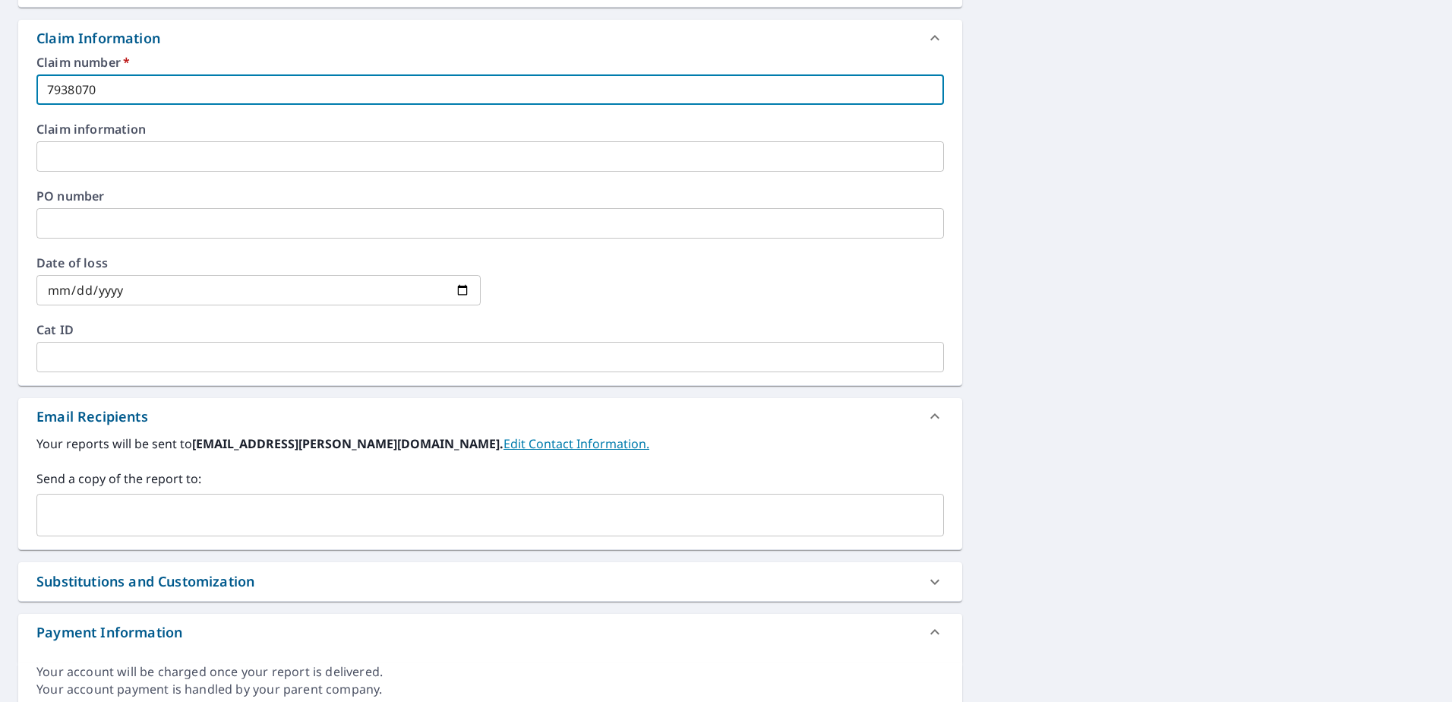
type input "7938070"
click at [170, 508] on input "text" at bounding box center [478, 514] width 871 height 29
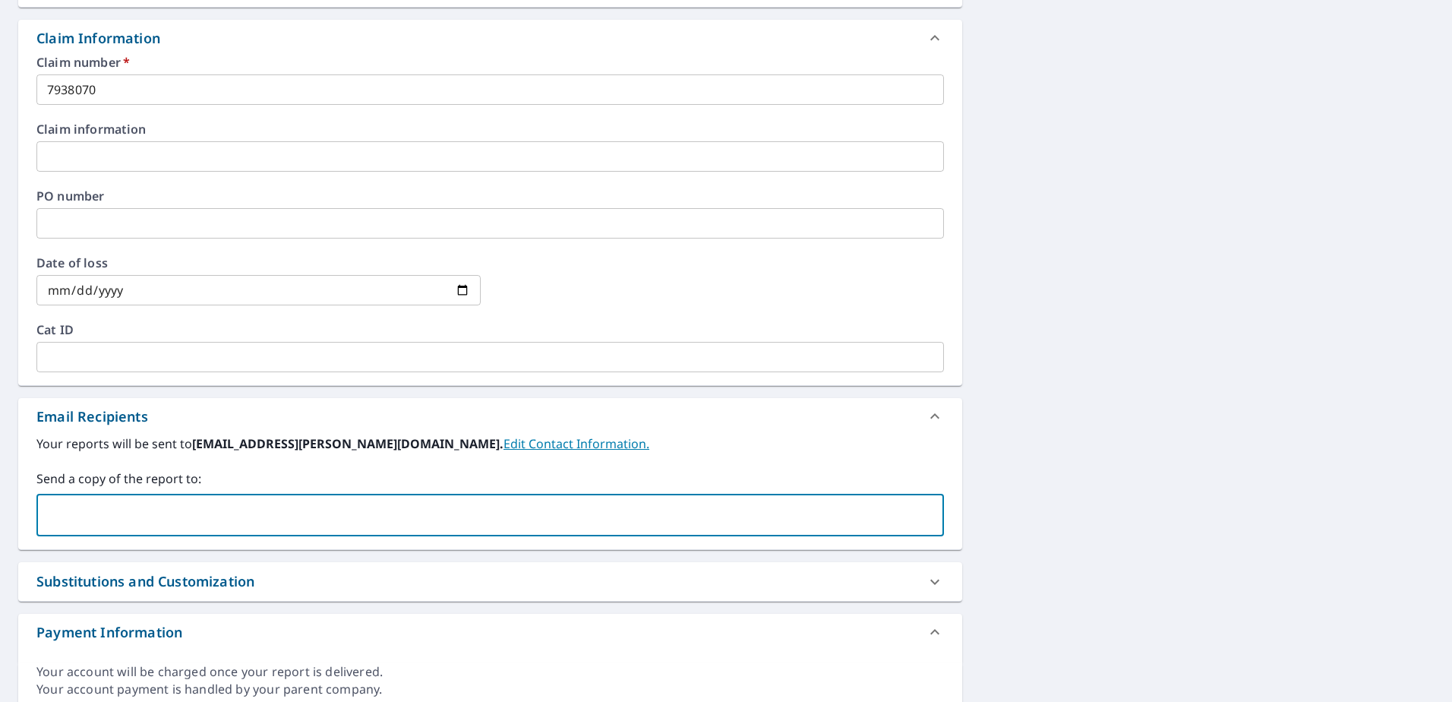
paste input "[PERSON_NAME][EMAIL_ADDRESS][DOMAIN_NAME]"
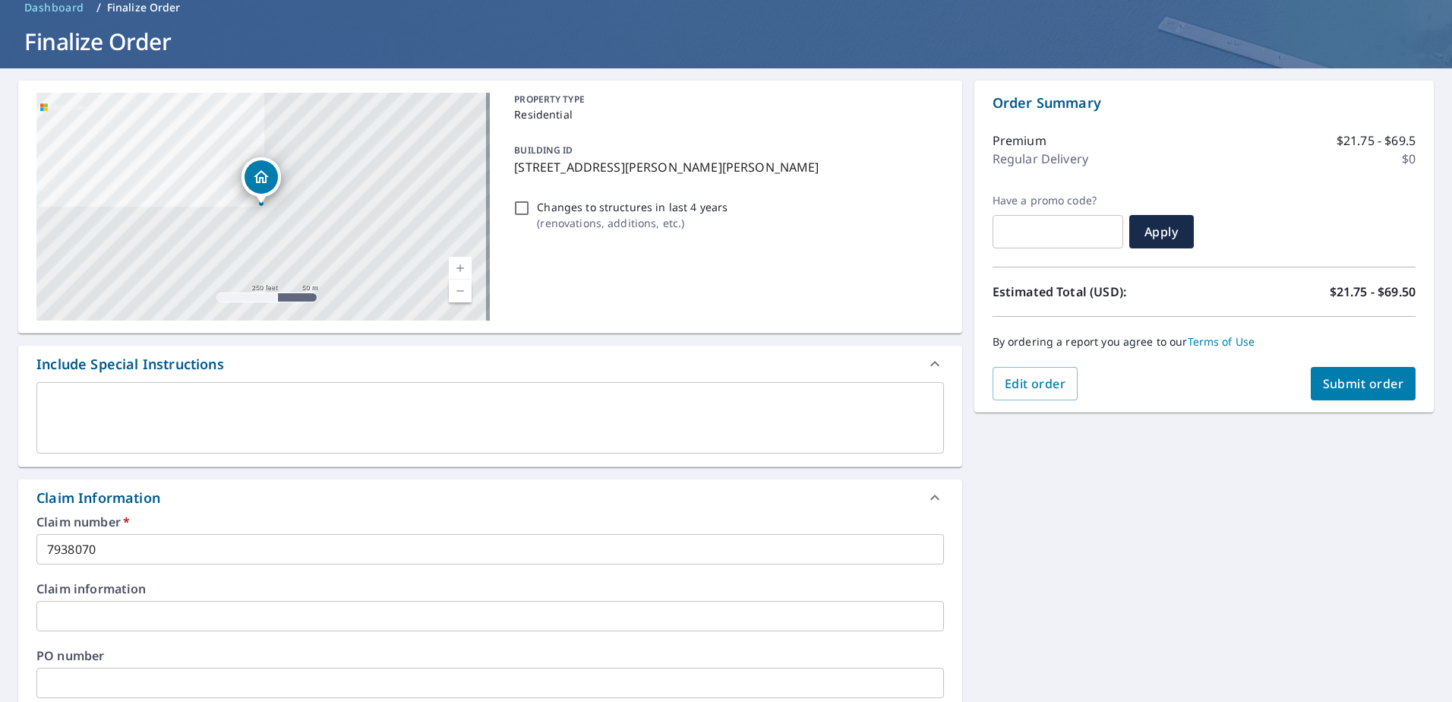
scroll to position [0, 0]
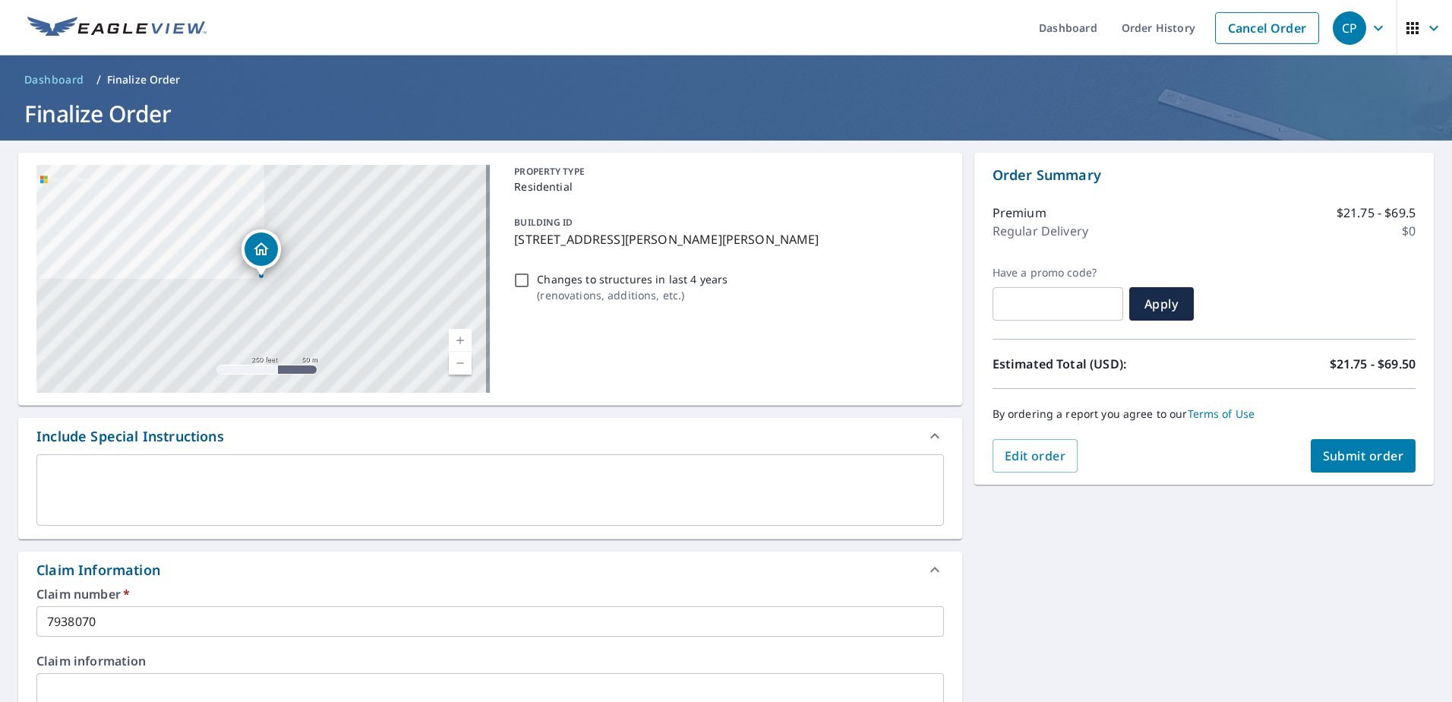
type input "[PERSON_NAME][EMAIL_ADDRESS][DOMAIN_NAME]"
click at [1369, 457] on span "Submit order" at bounding box center [1363, 455] width 81 height 17
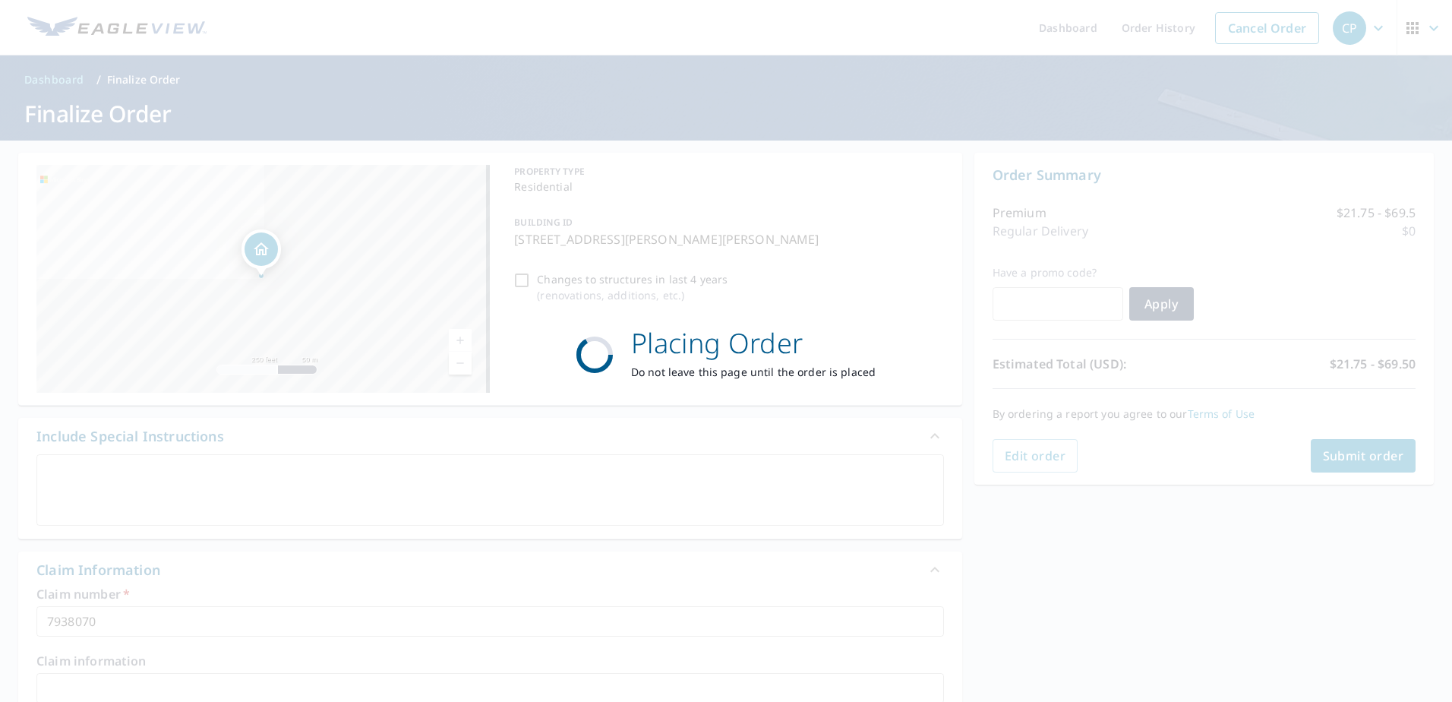
checkbox input "true"
